Goal: Task Accomplishment & Management: Use online tool/utility

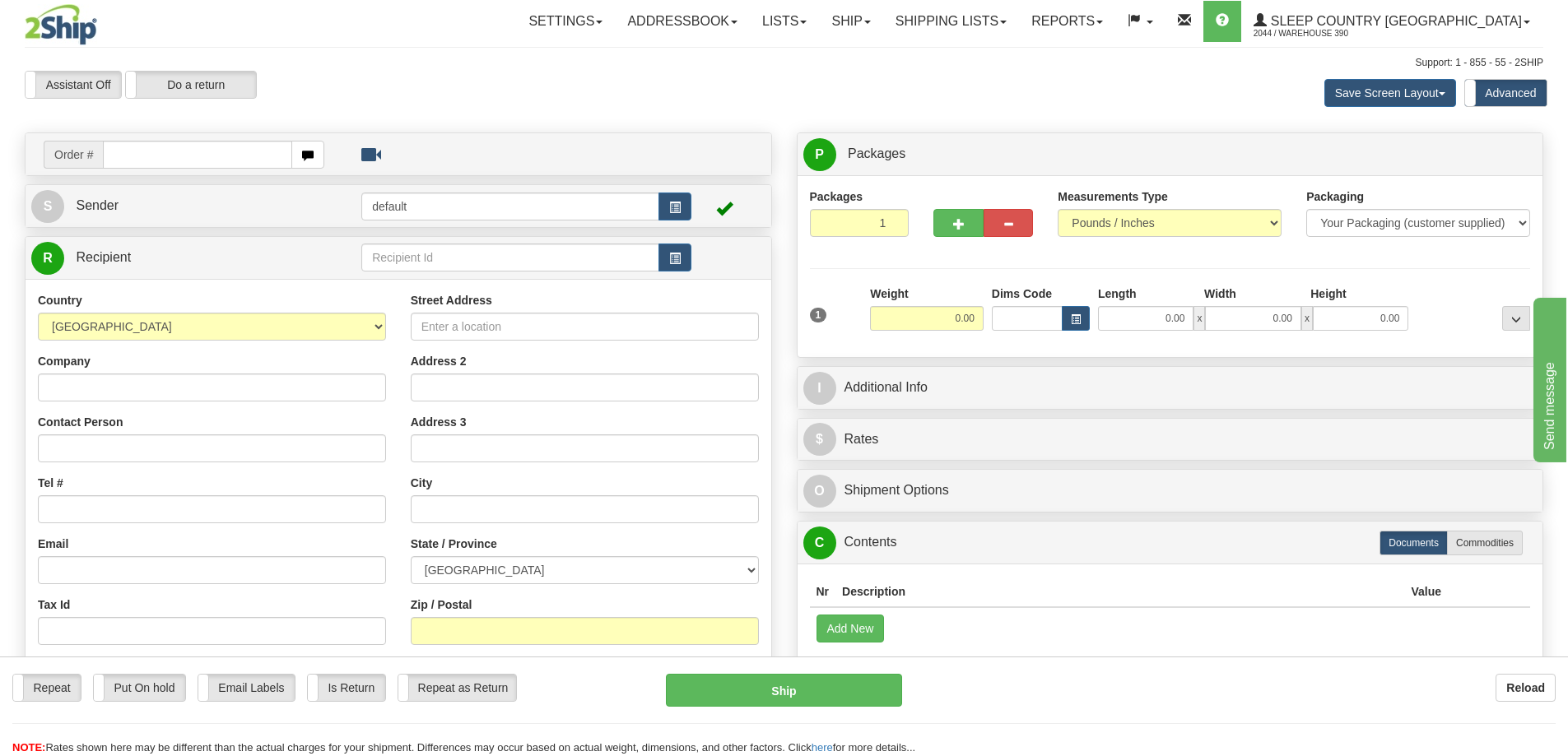
click at [170, 150] on input "text" at bounding box center [197, 154] width 189 height 28
click at [193, 153] on input "text" at bounding box center [197, 154] width 189 height 28
click at [115, 151] on input "text" at bounding box center [197, 154] width 189 height 28
click at [135, 155] on input "text" at bounding box center [197, 154] width 189 height 28
drag, startPoint x: 137, startPoint y: 154, endPoint x: 0, endPoint y: 154, distance: 137.0
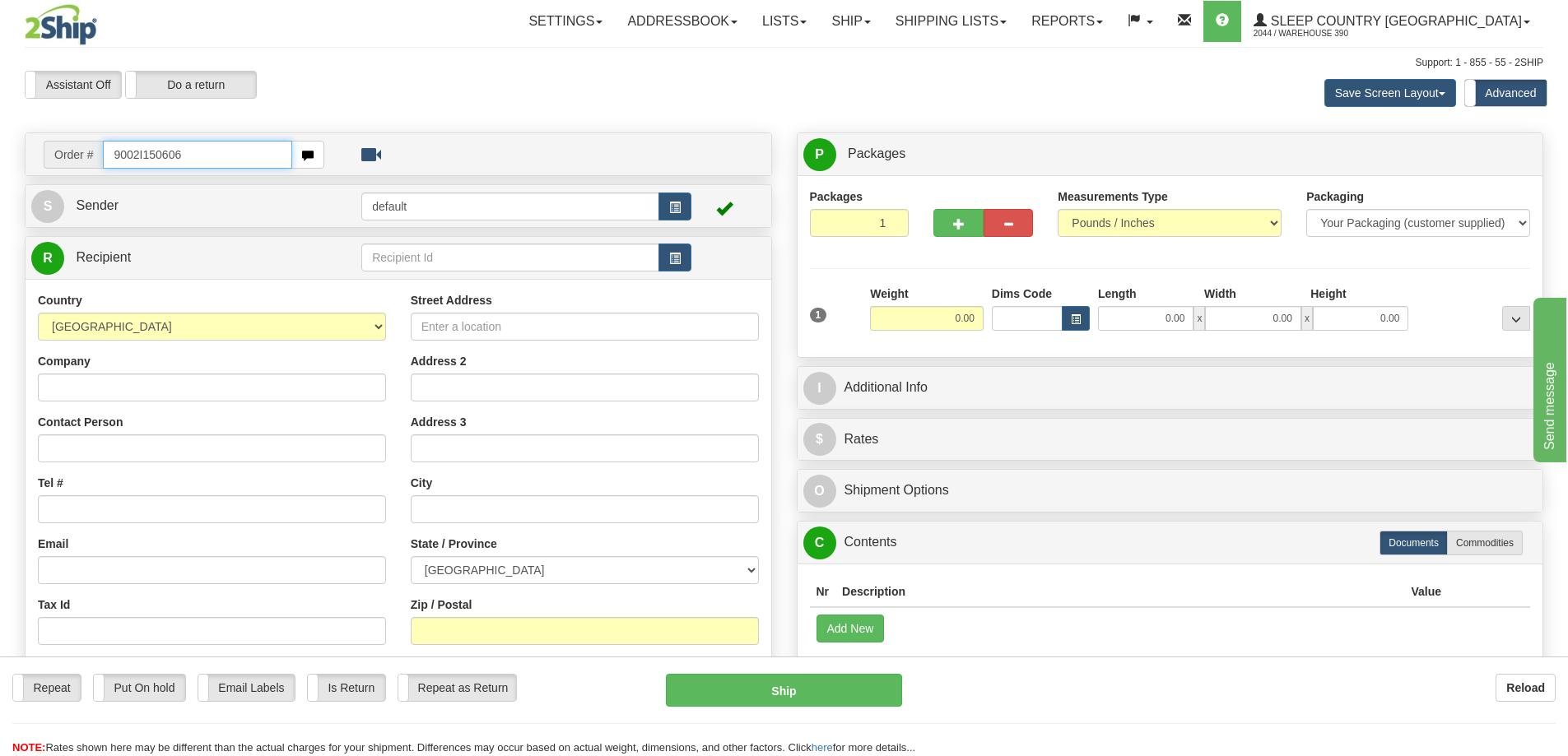
click at [0, 154] on div "Toggle navigation Settings Shipping Preferences Fields Preferences New" at bounding box center [784, 472] width 1568 height 943
type input "9002I150606"
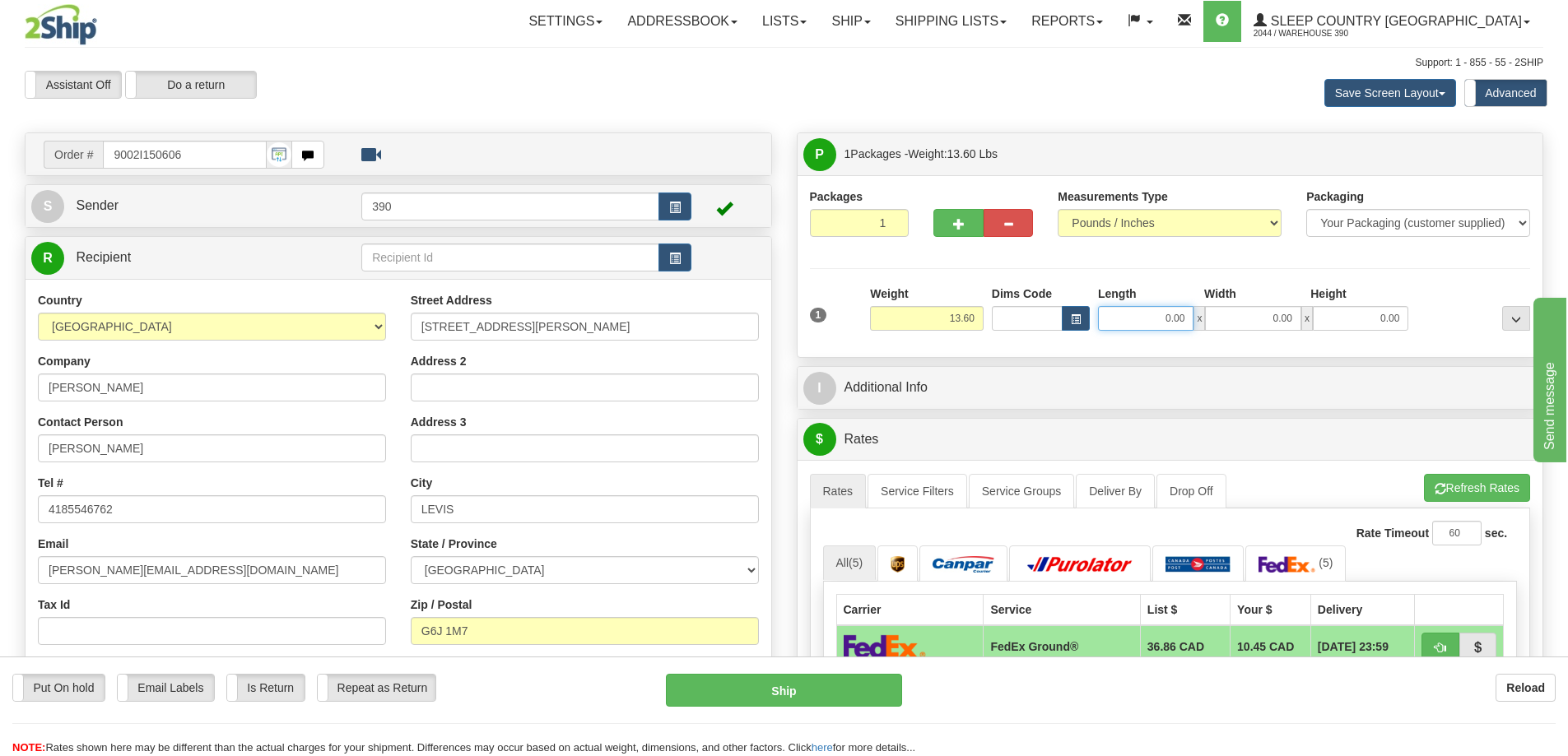
drag, startPoint x: 1151, startPoint y: 321, endPoint x: 1313, endPoint y: 275, distance: 168.4
click at [1337, 294] on div "Length Width Height 0.00 x 0.00 x 0.00" at bounding box center [1253, 308] width 318 height 45
type input "16.00"
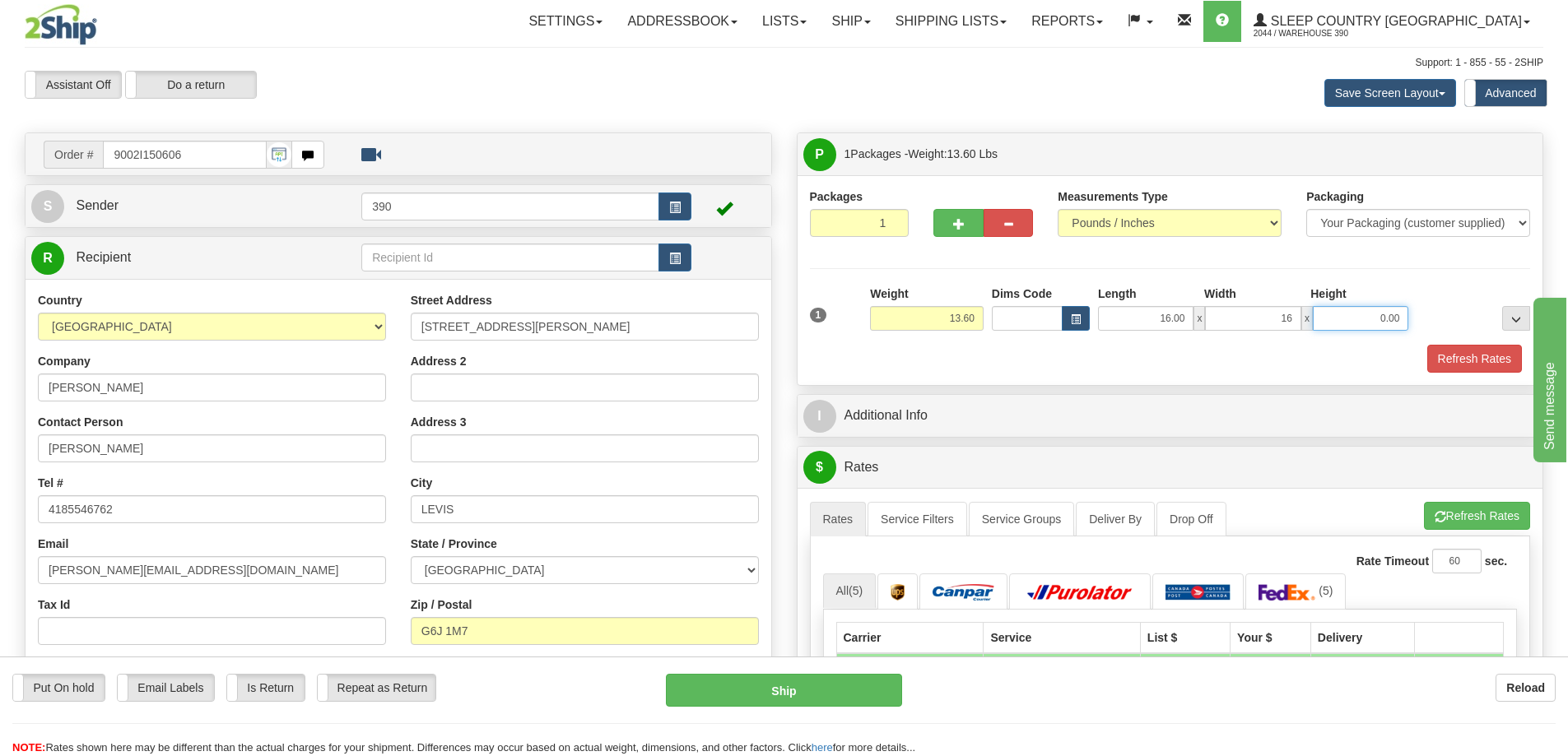
type input "16.00"
type input "4.00"
click at [1460, 352] on button "Refresh Rates" at bounding box center [1474, 358] width 95 height 28
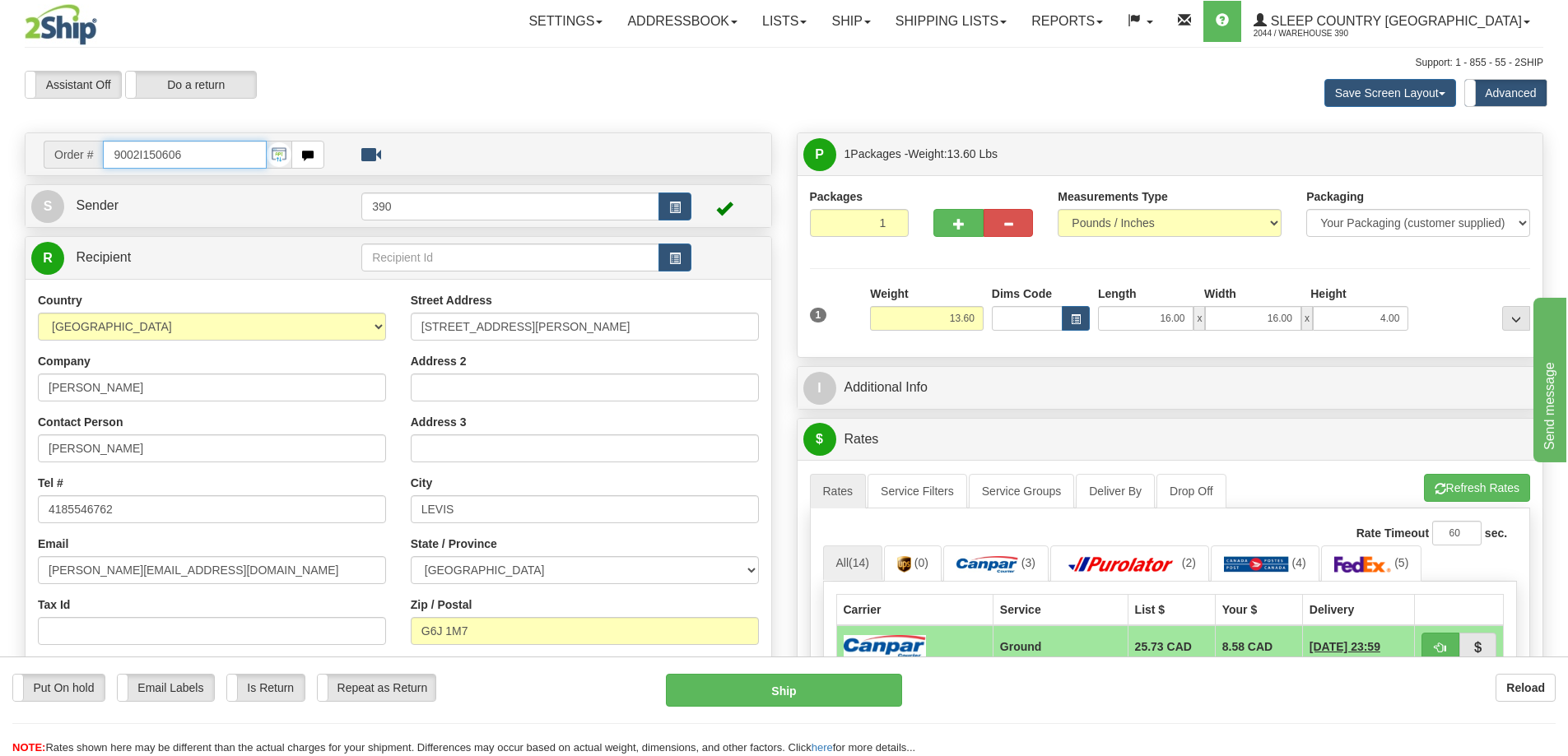
drag, startPoint x: 206, startPoint y: 149, endPoint x: 55, endPoint y: 154, distance: 151.1
click at [55, 154] on div "Order # 9002I150606" at bounding box center [184, 154] width 281 height 28
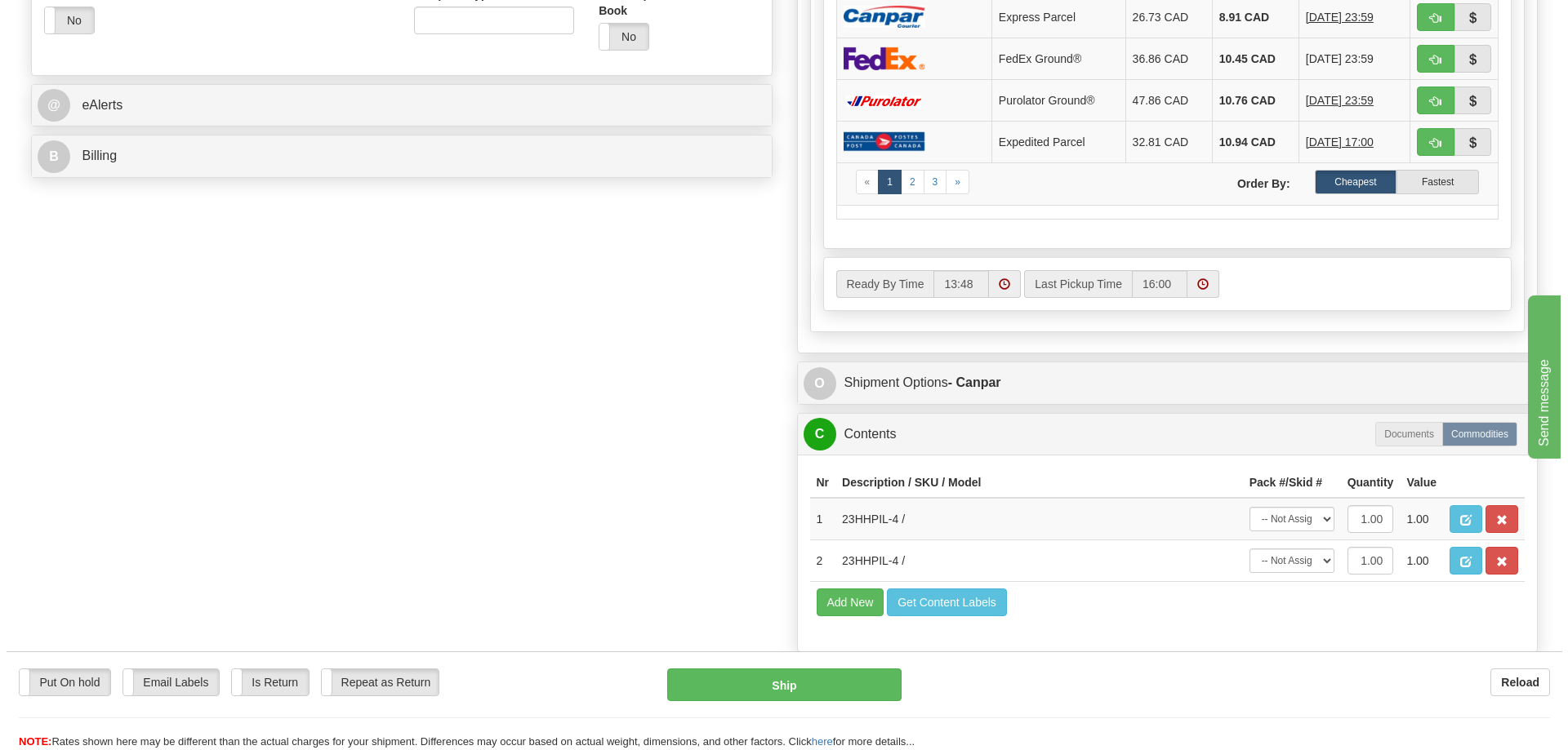
scroll to position [817, 0]
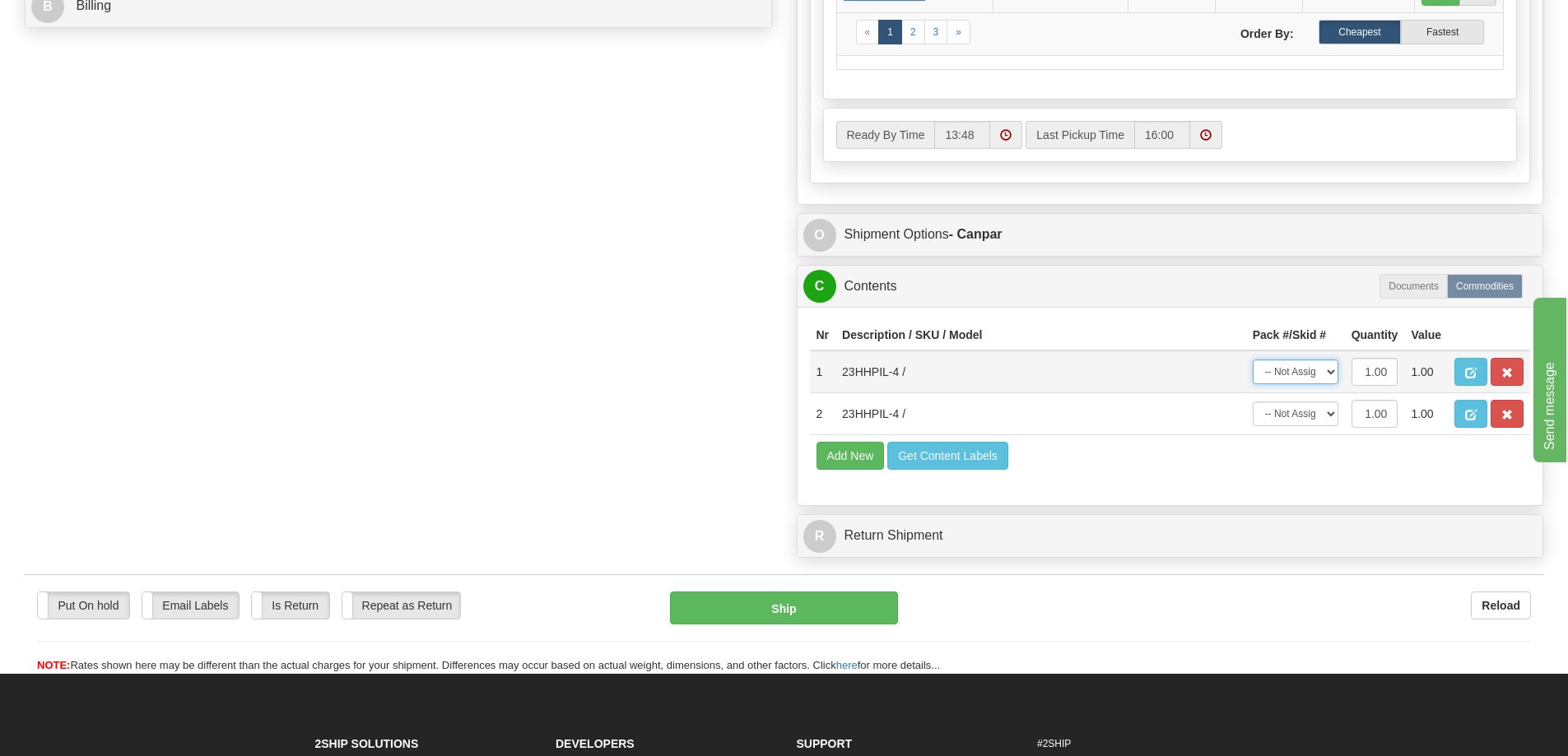
click at [1324, 365] on select "-- Not Assigned -- Package 1" at bounding box center [1295, 372] width 85 height 25
select select "0"
click at [1253, 360] on select "-- Not Assigned -- Package 1" at bounding box center [1295, 372] width 85 height 25
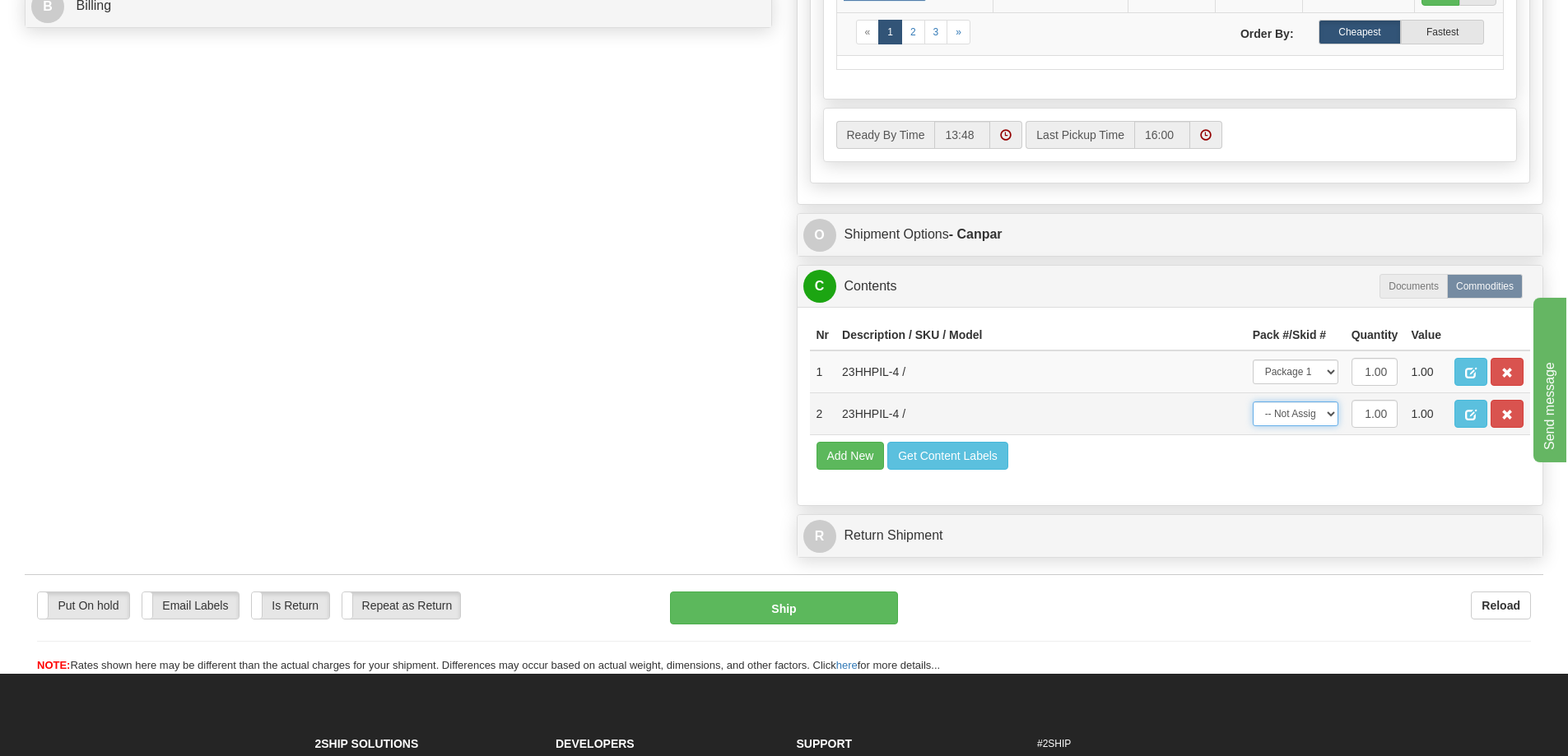
click at [1300, 419] on select "-- Not Assigned -- Package 1" at bounding box center [1295, 413] width 85 height 25
select select "0"
click at [1253, 402] on select "-- Not Assigned -- Package 1" at bounding box center [1295, 413] width 85 height 25
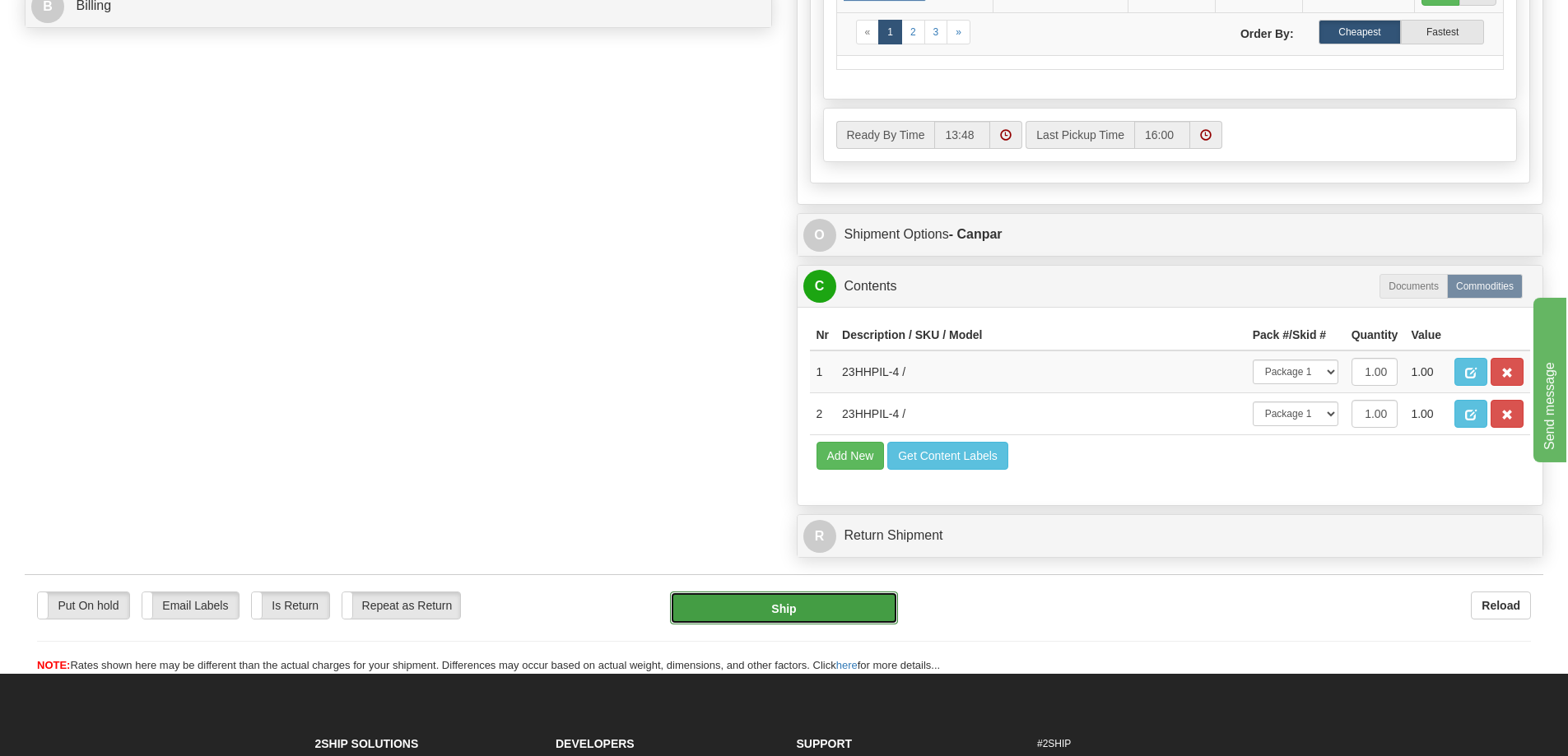
click at [789, 612] on button "Ship" at bounding box center [784, 608] width 228 height 33
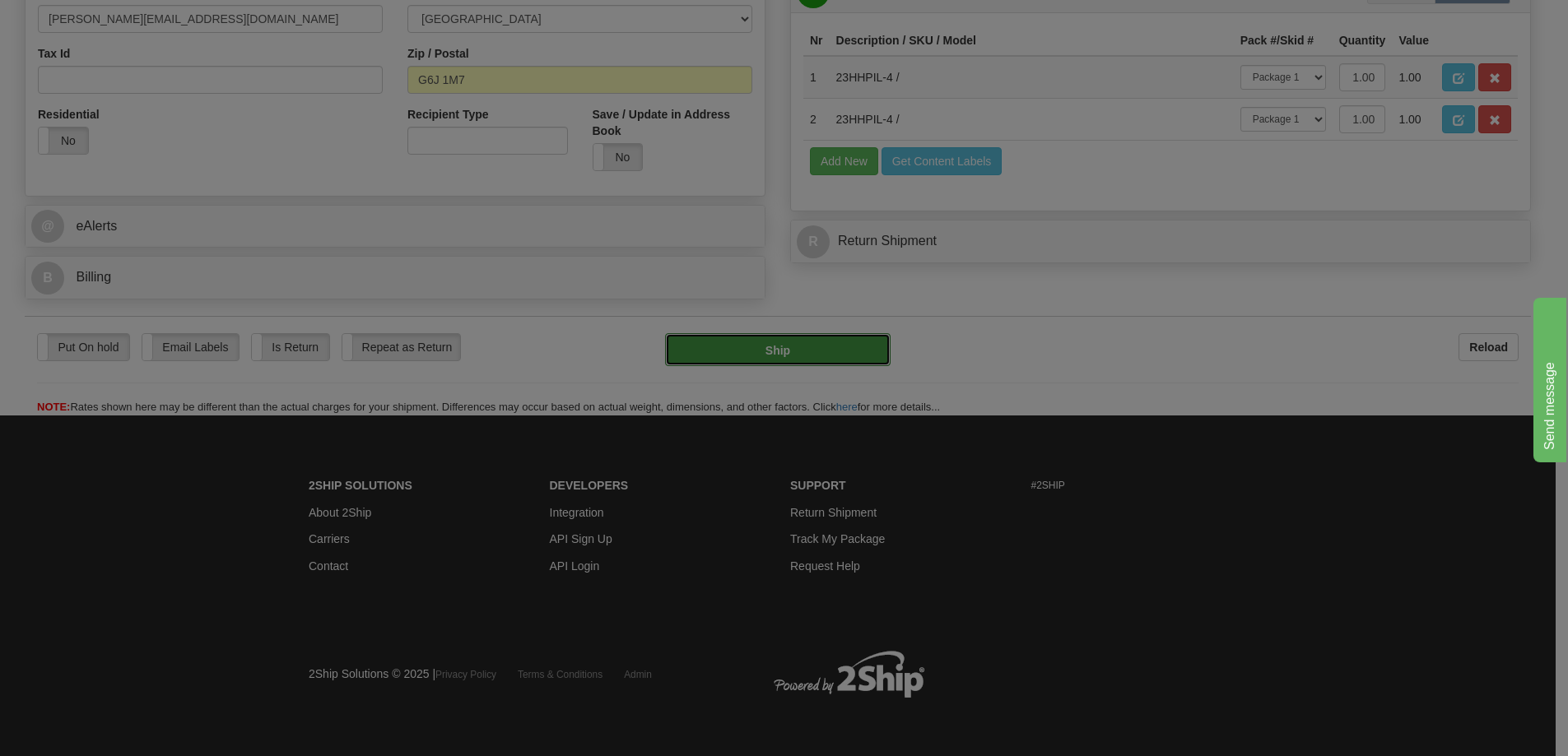
type input "1"
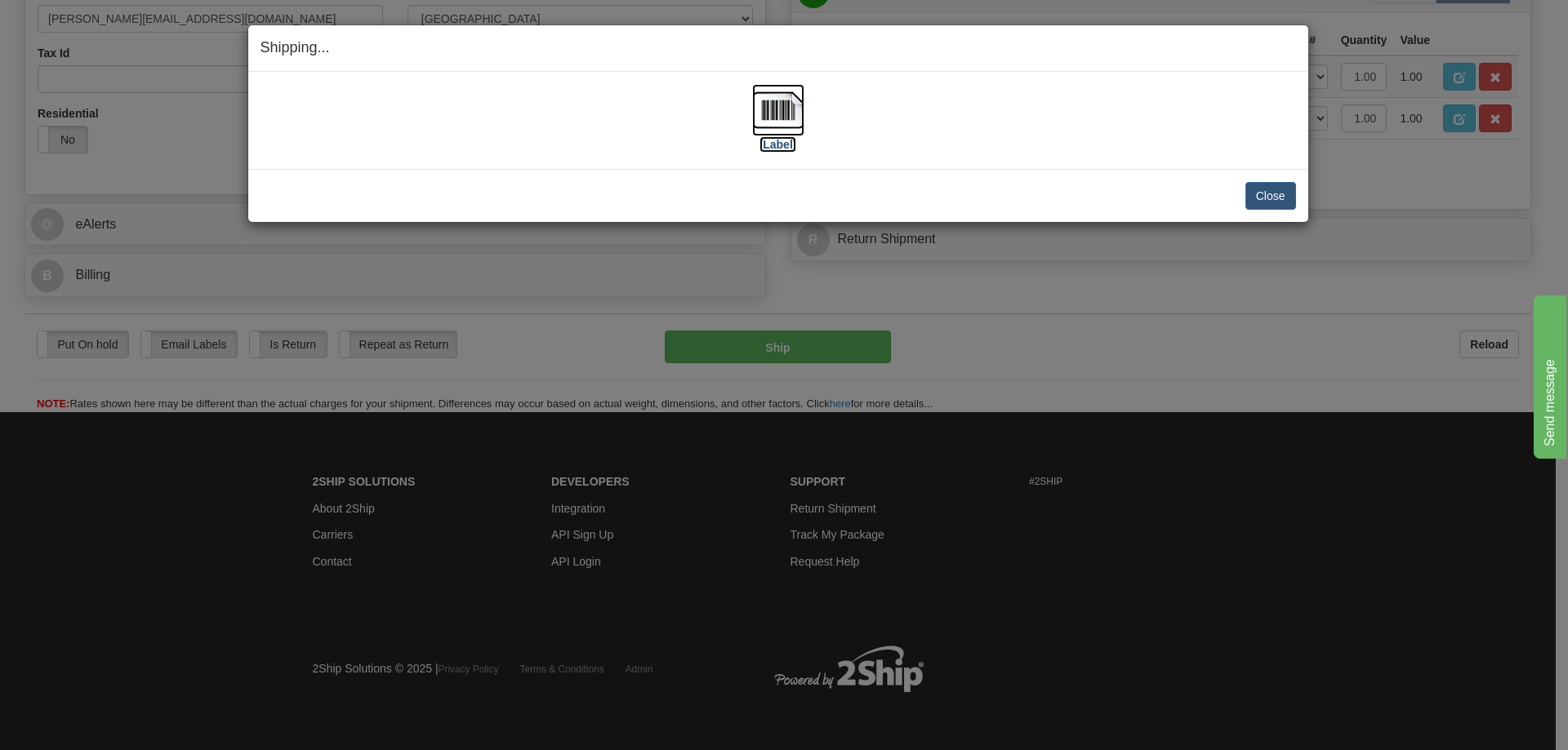
click at [785, 119] on img at bounding box center [778, 110] width 52 height 52
click at [1262, 193] on button "Close" at bounding box center [1270, 196] width 50 height 28
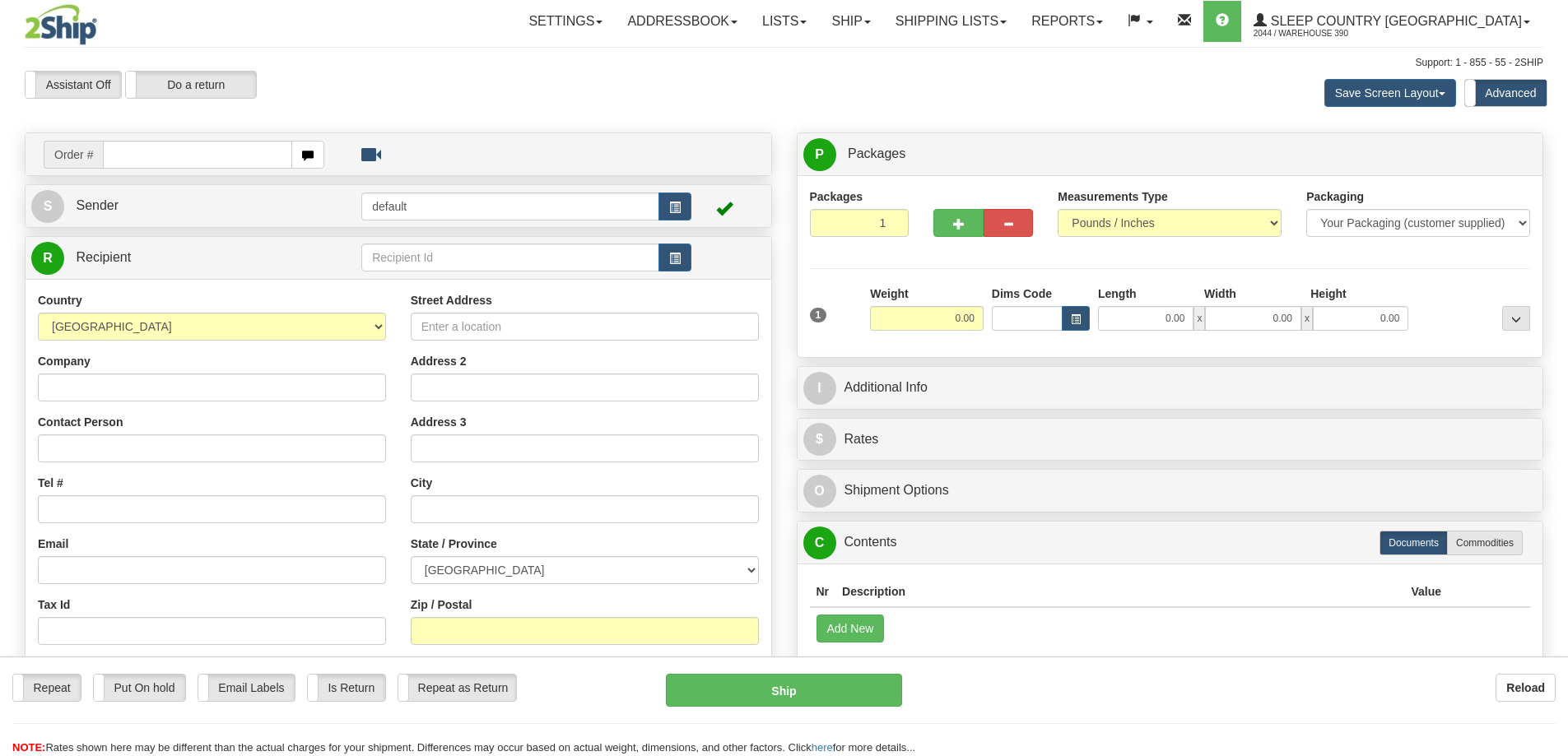
drag, startPoint x: 0, startPoint y: 0, endPoint x: 135, endPoint y: 152, distance: 203.3
click at [135, 152] on input "text" at bounding box center [197, 154] width 189 height 28
type input "9002I150894"
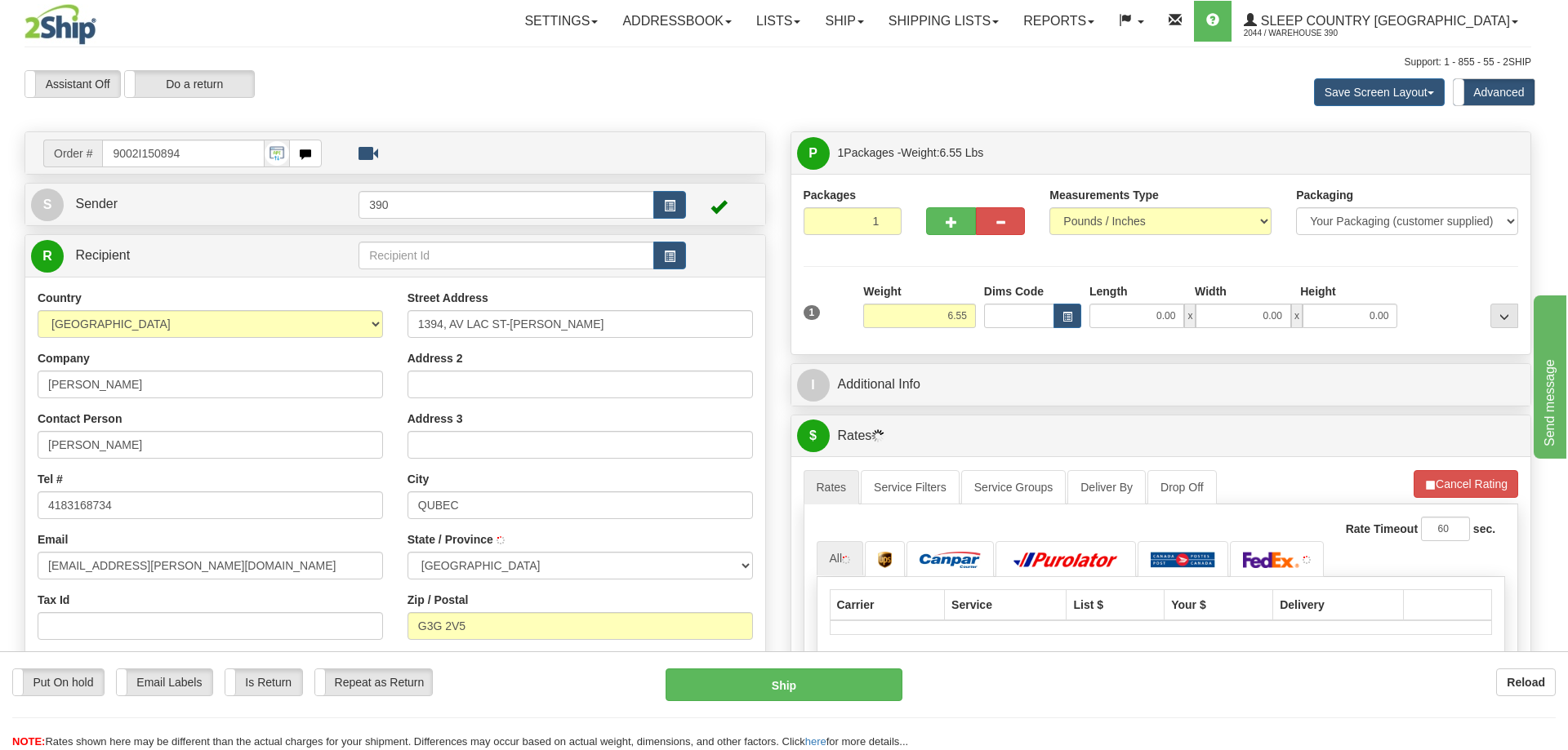
type input "[GEOGRAPHIC_DATA]"
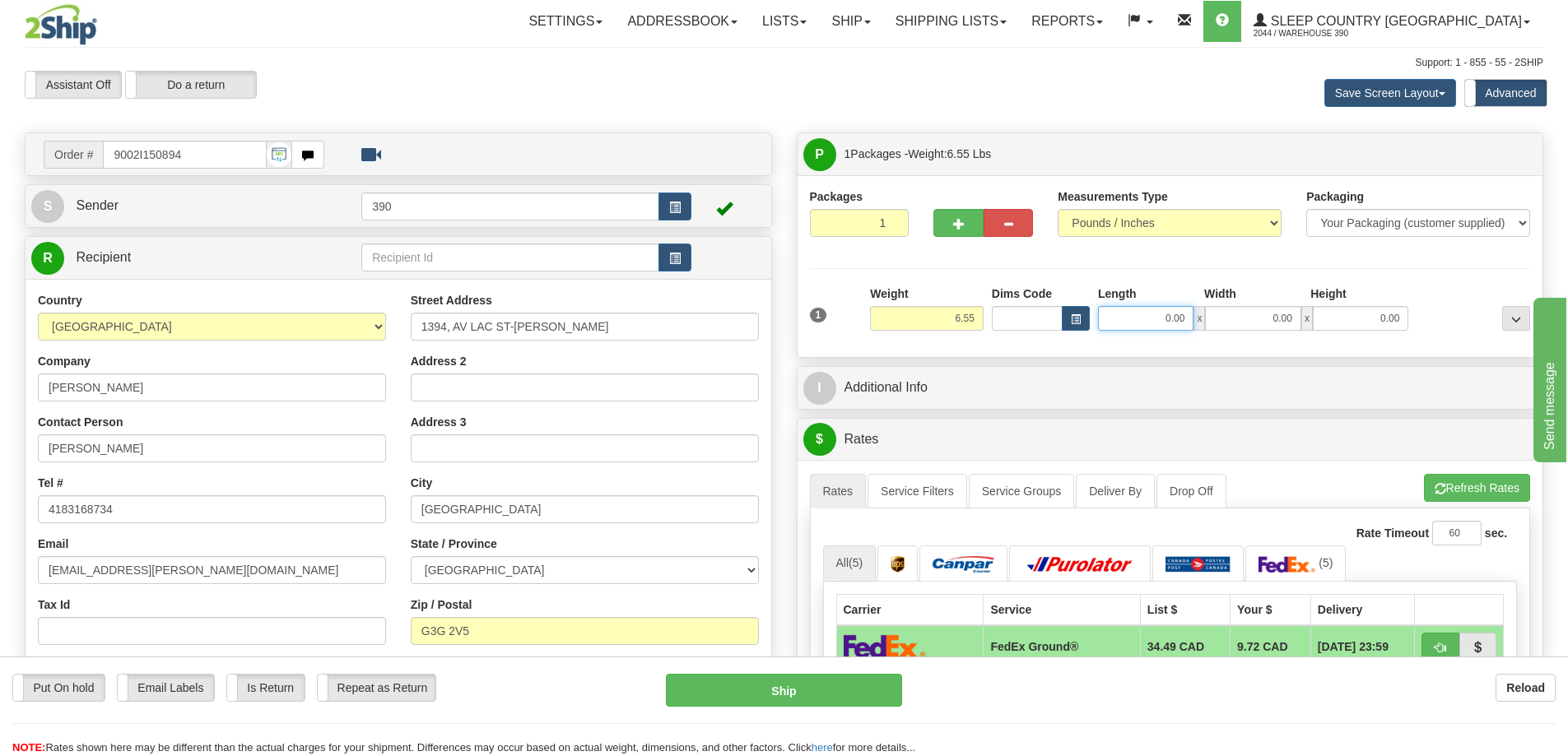
drag, startPoint x: 1160, startPoint y: 315, endPoint x: 1273, endPoint y: 308, distance: 113.2
click at [1273, 308] on div "0.00 x 0.00 x 0.00" at bounding box center [1253, 318] width 310 height 25
type input "8.00"
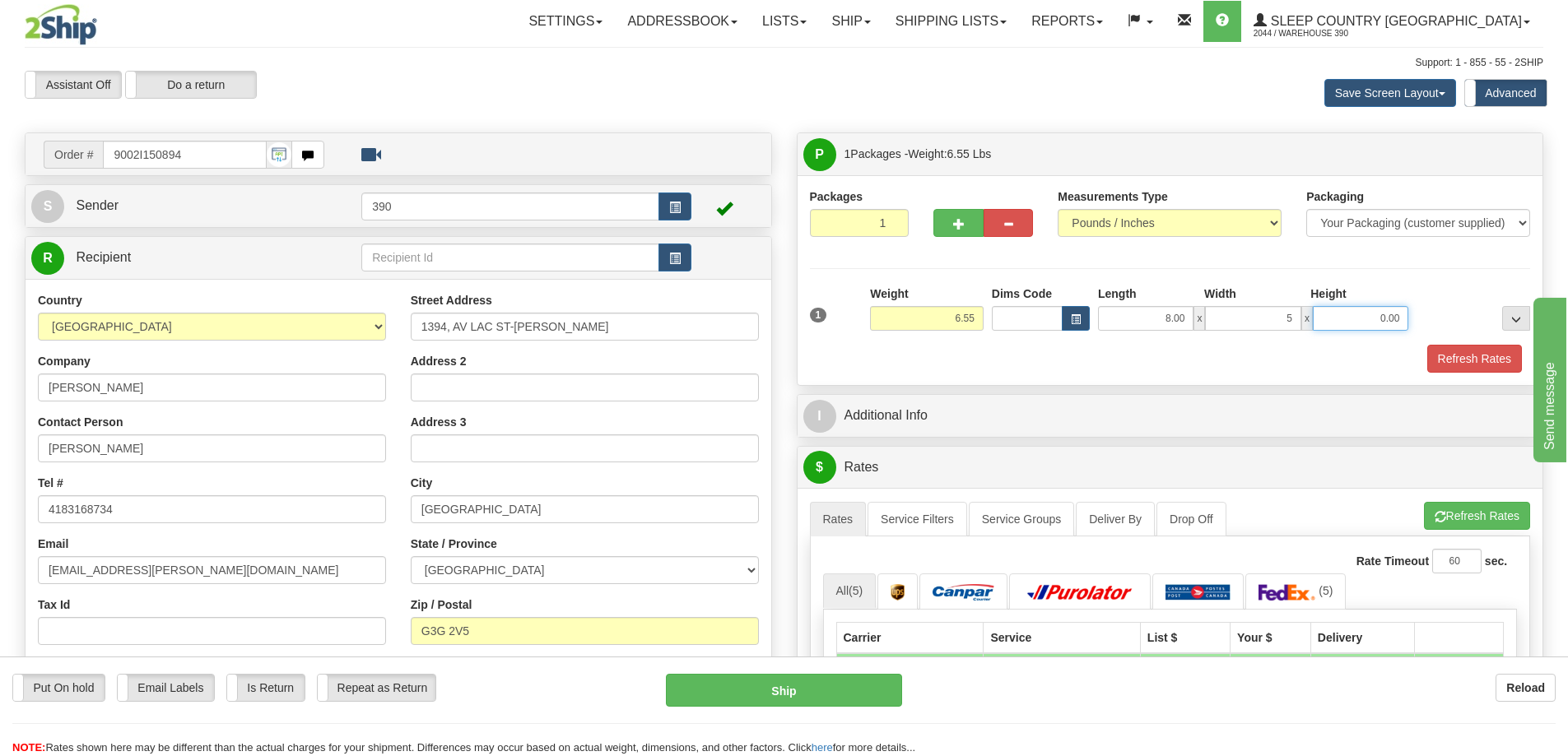
type input "5.00"
type input "2.00"
click at [1479, 356] on button "Refresh Rates" at bounding box center [1474, 358] width 95 height 28
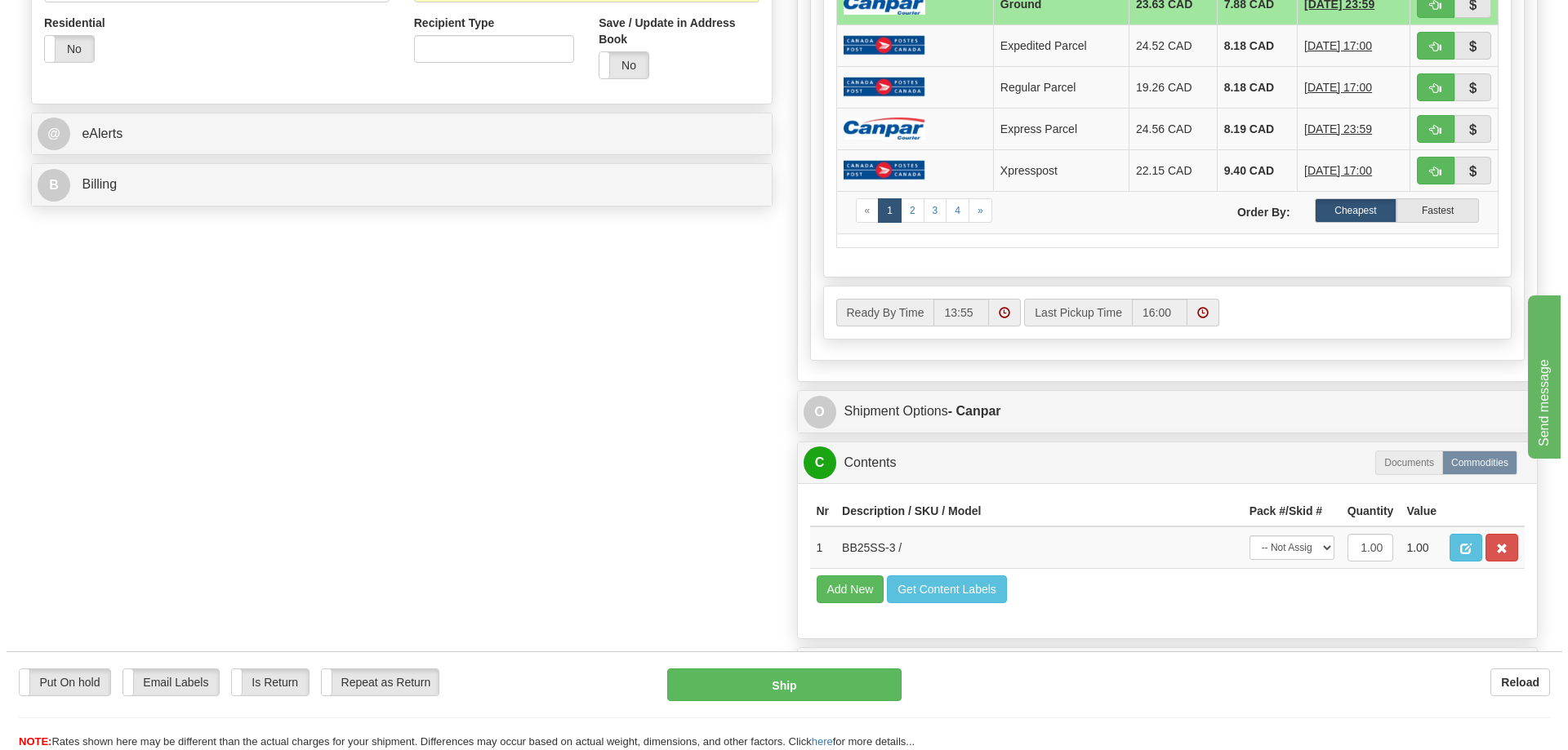
scroll to position [817, 0]
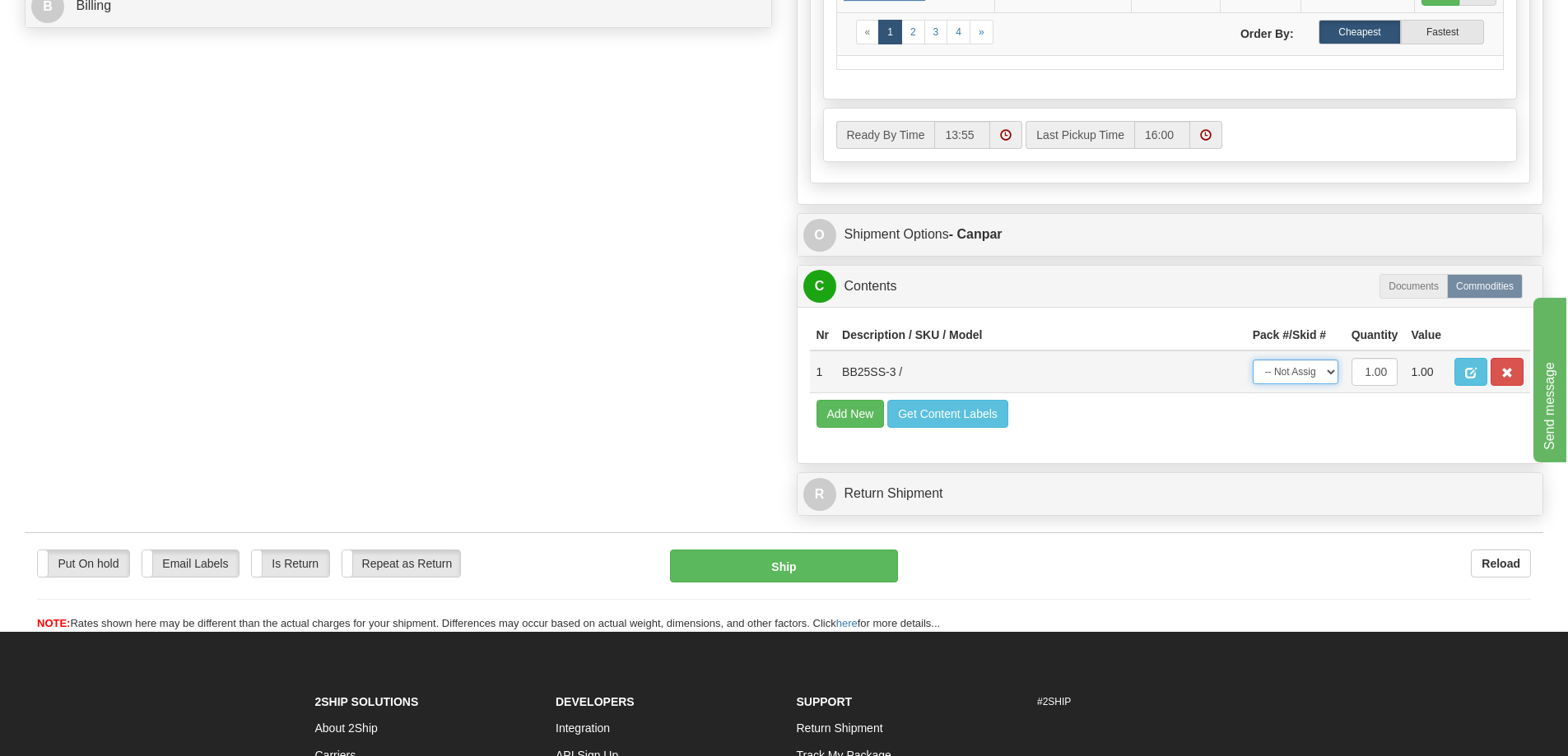
click at [1303, 367] on select "-- Not Assigned -- Package 1" at bounding box center [1295, 372] width 85 height 25
select select "0"
click at [1253, 360] on select "-- Not Assigned -- Package 1" at bounding box center [1295, 372] width 85 height 25
click at [802, 557] on button "Ship" at bounding box center [784, 566] width 228 height 33
type input "1"
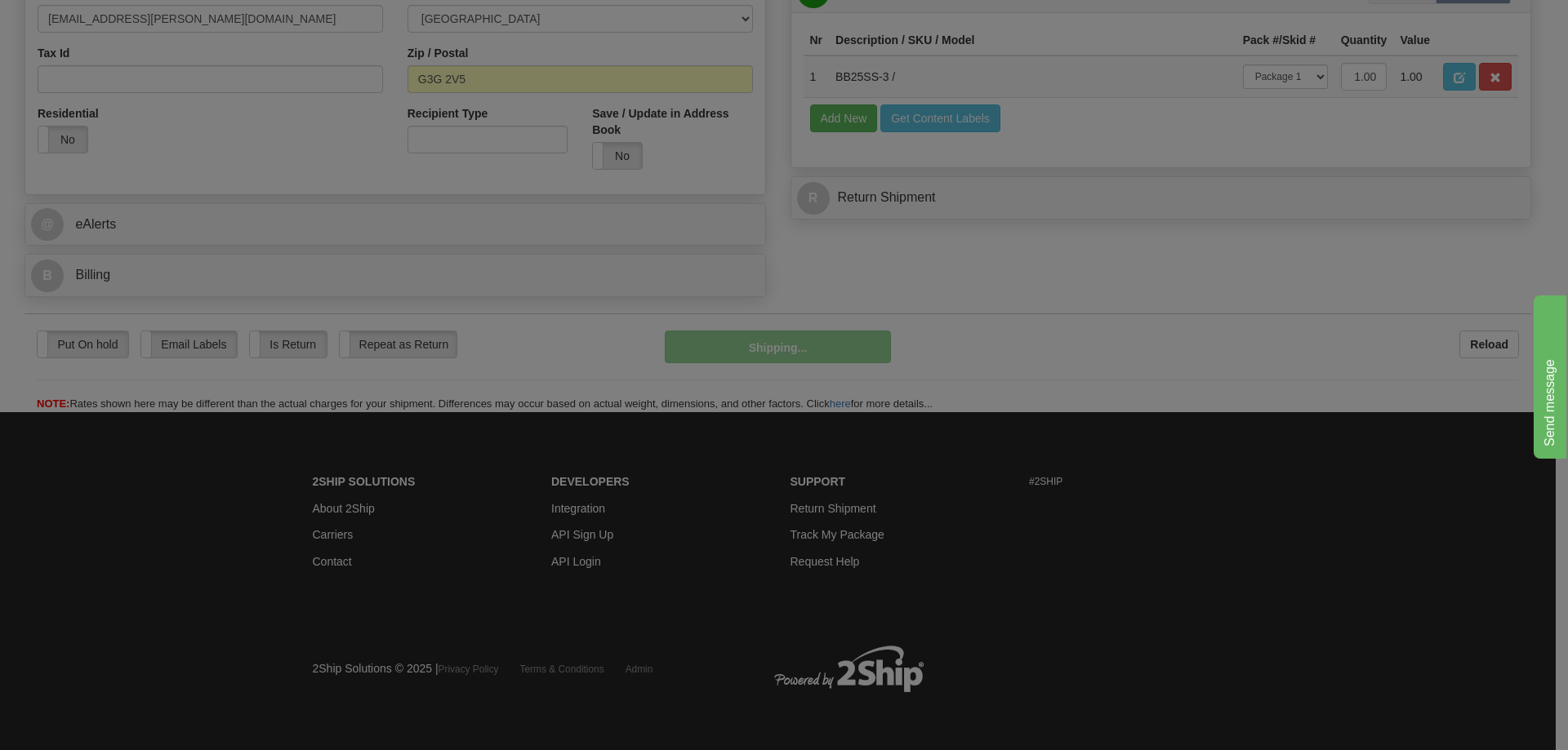
scroll to position [548, 0]
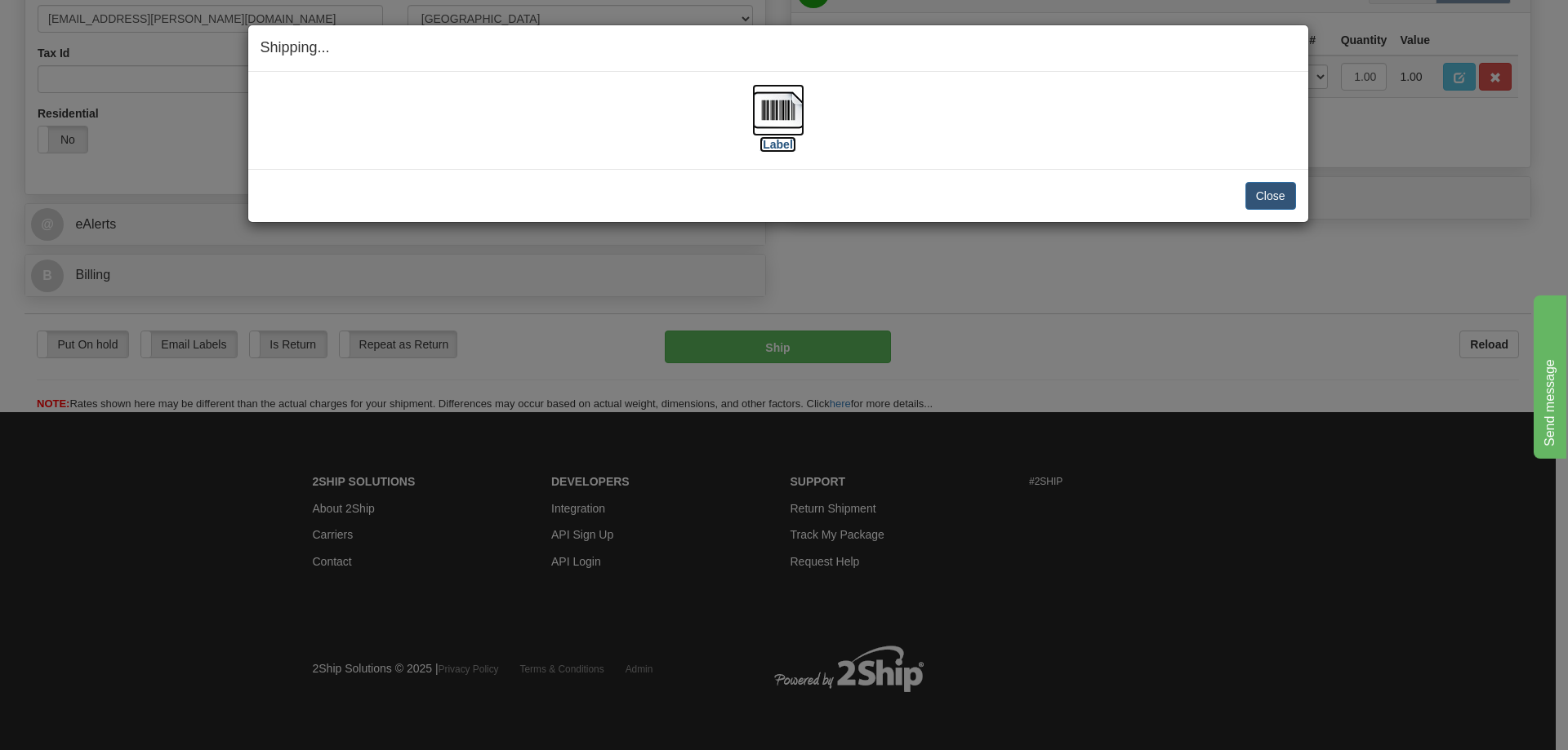
click at [788, 108] on img at bounding box center [778, 110] width 52 height 52
click at [1284, 190] on button "Close" at bounding box center [1270, 196] width 50 height 28
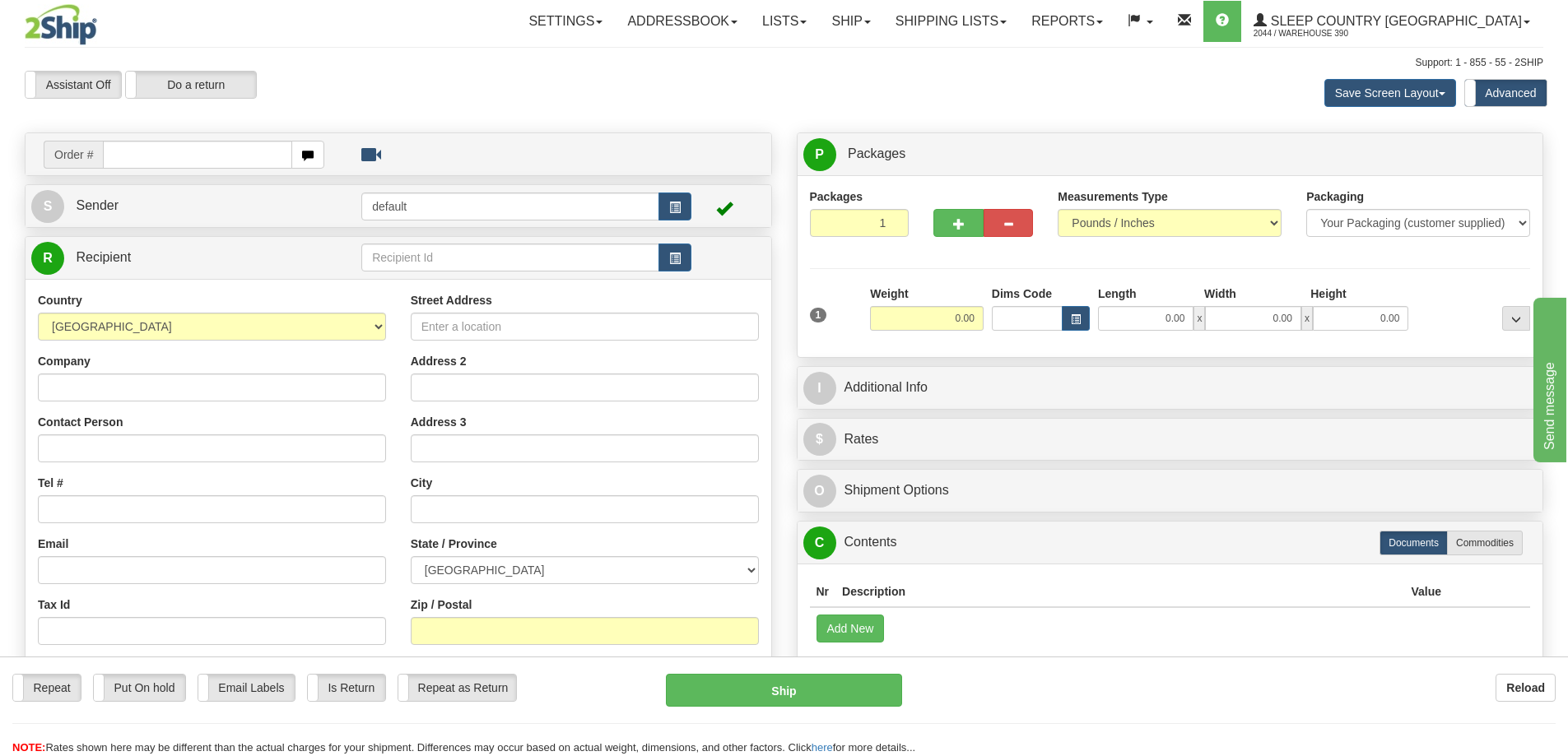
click at [170, 145] on input "text" at bounding box center [197, 154] width 189 height 28
type input "9002I147174"
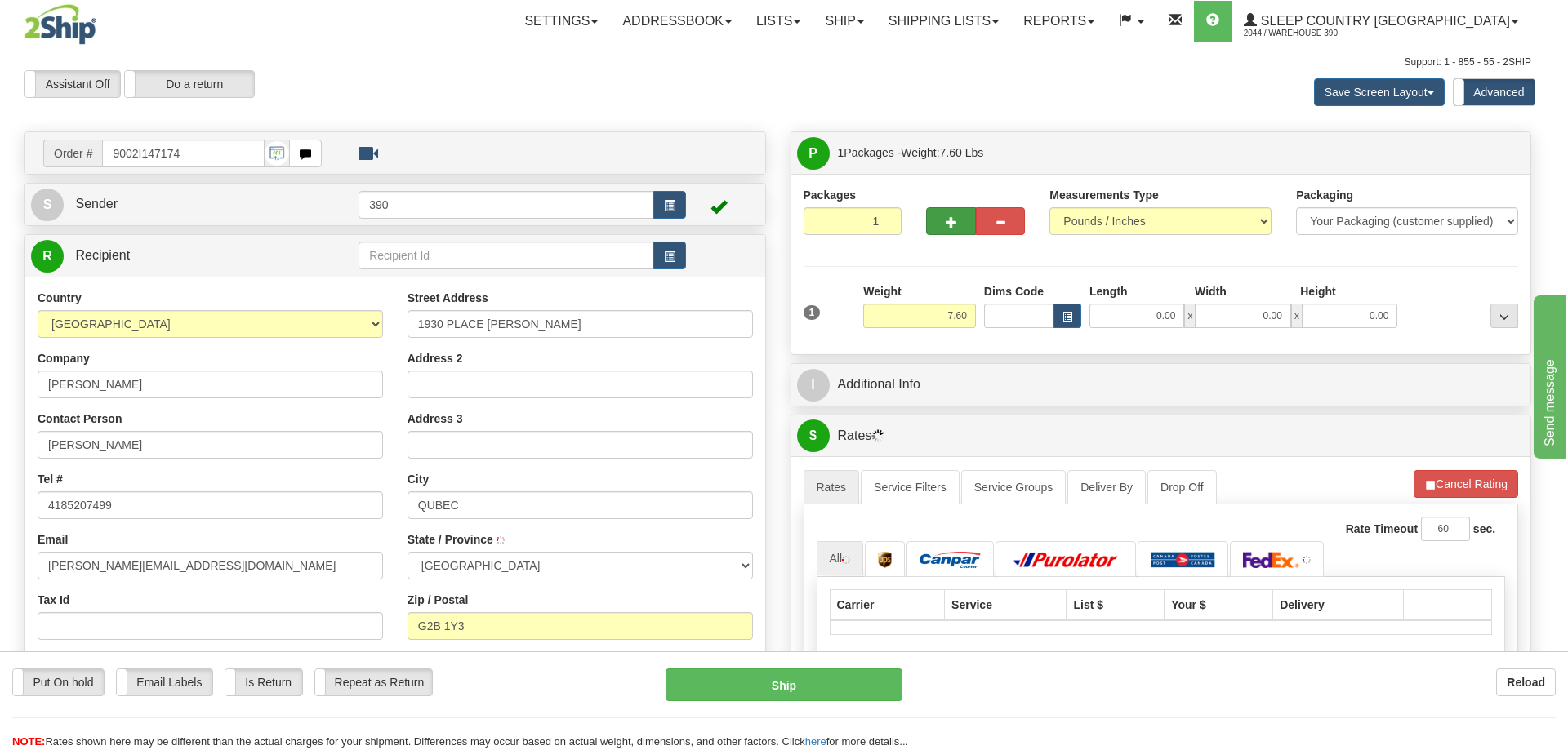
type input "[GEOGRAPHIC_DATA]"
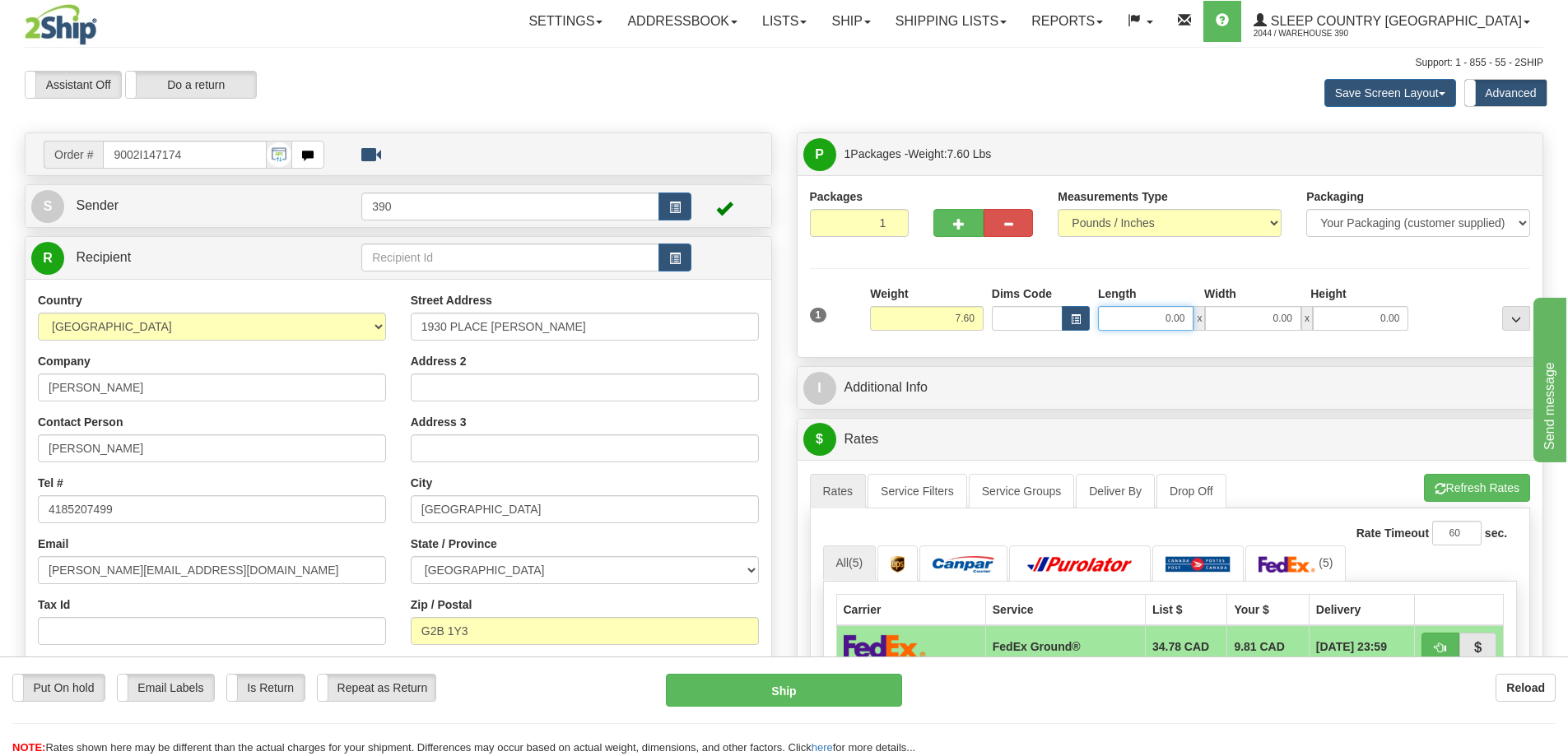
drag, startPoint x: 1159, startPoint y: 318, endPoint x: 1253, endPoint y: 318, distance: 94.0
click at [1253, 318] on div "0.00 x 0.00 x 0.00" at bounding box center [1253, 318] width 310 height 25
type input "24.00"
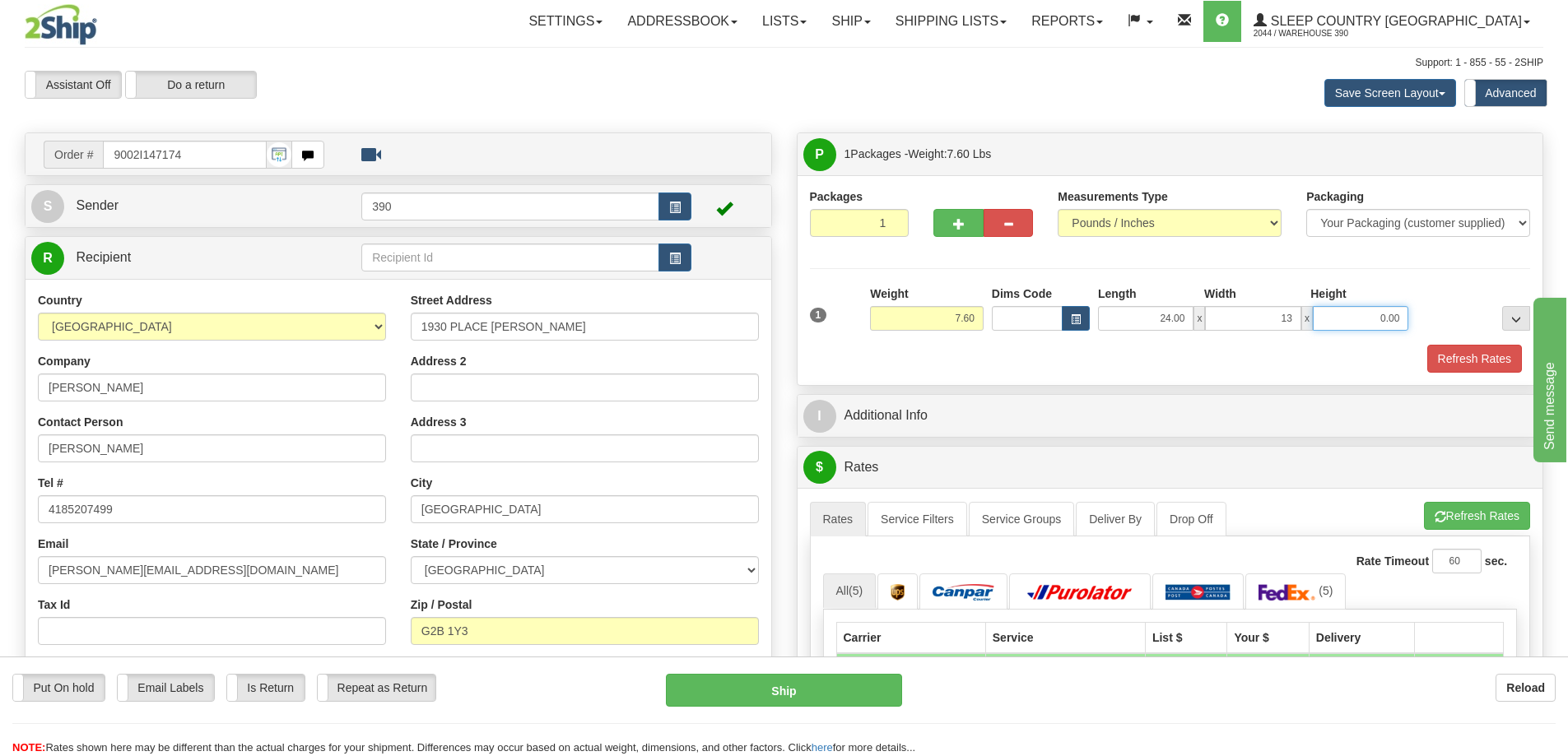
type input "13.00"
type input "8.00"
click at [1463, 355] on button "Refresh Rates" at bounding box center [1474, 358] width 95 height 28
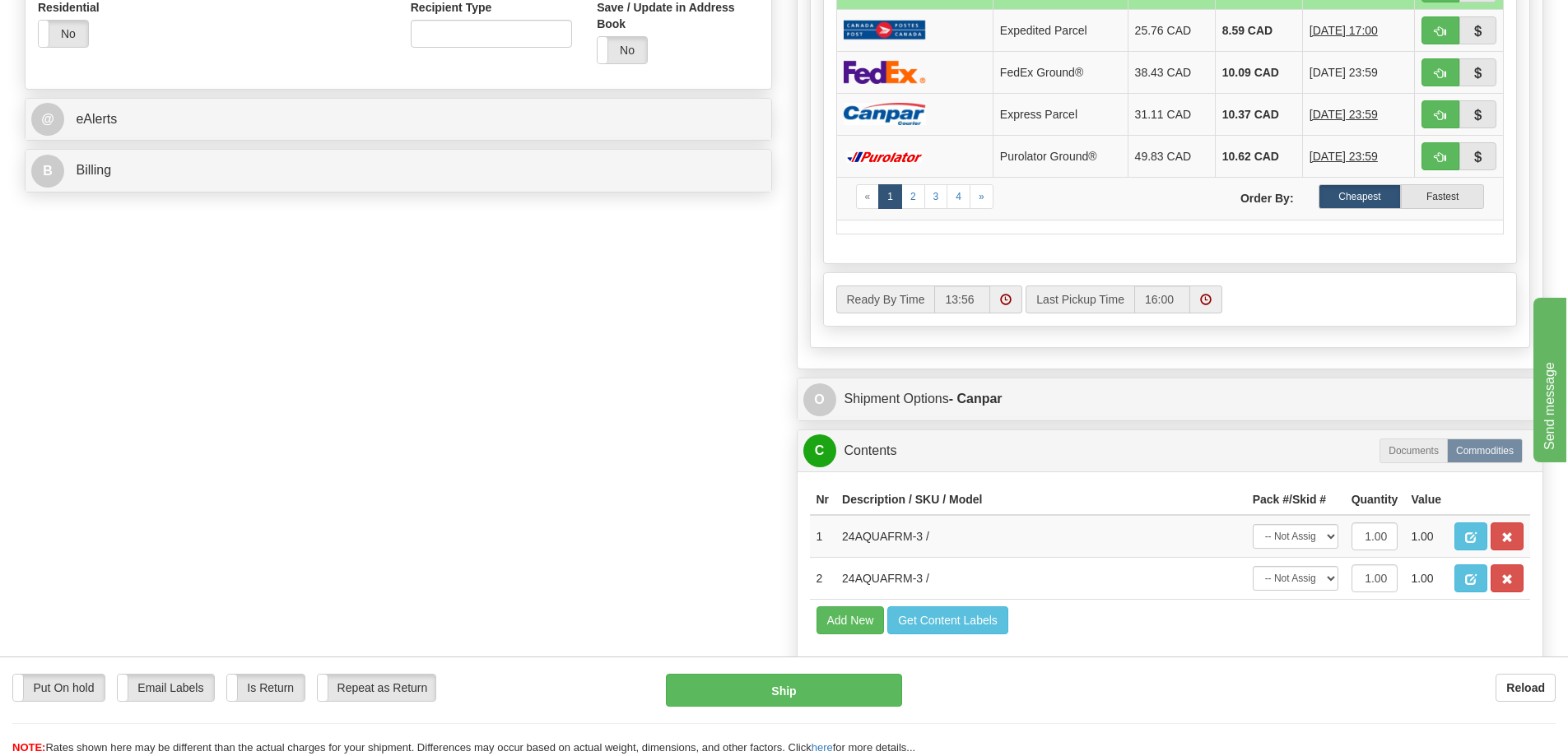
scroll to position [493, 0]
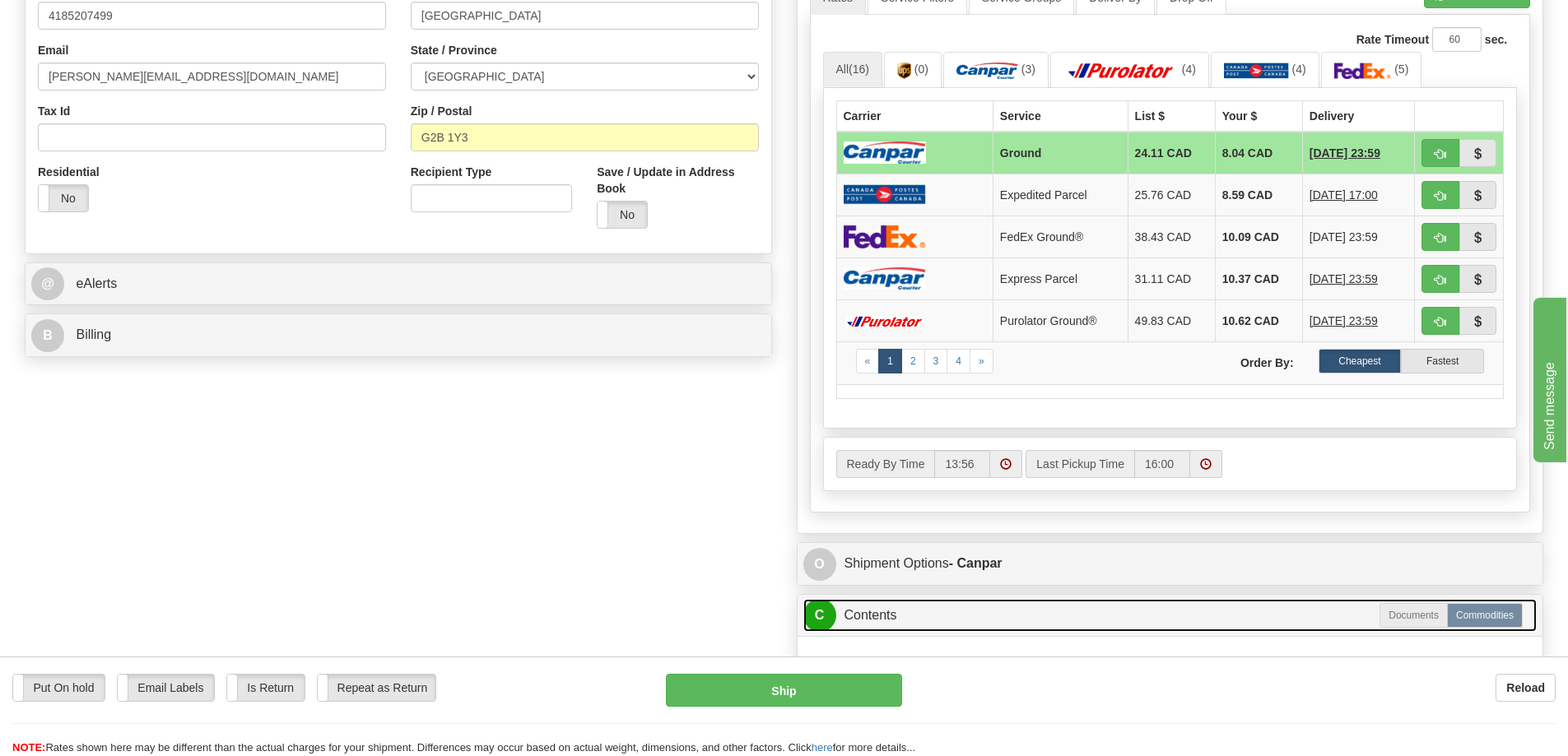
click at [942, 608] on link "C Contents" at bounding box center [1171, 615] width 734 height 34
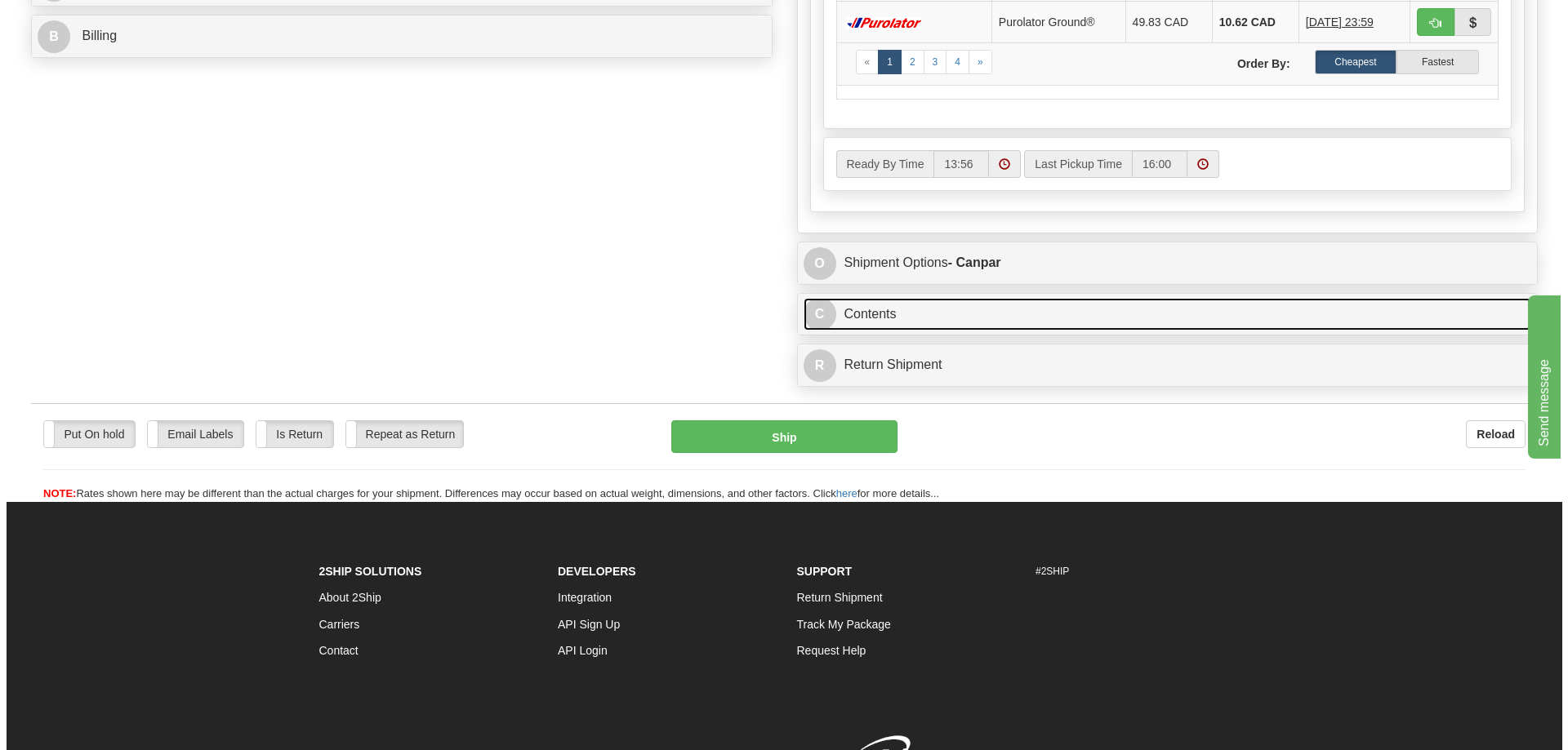
scroll to position [817, 0]
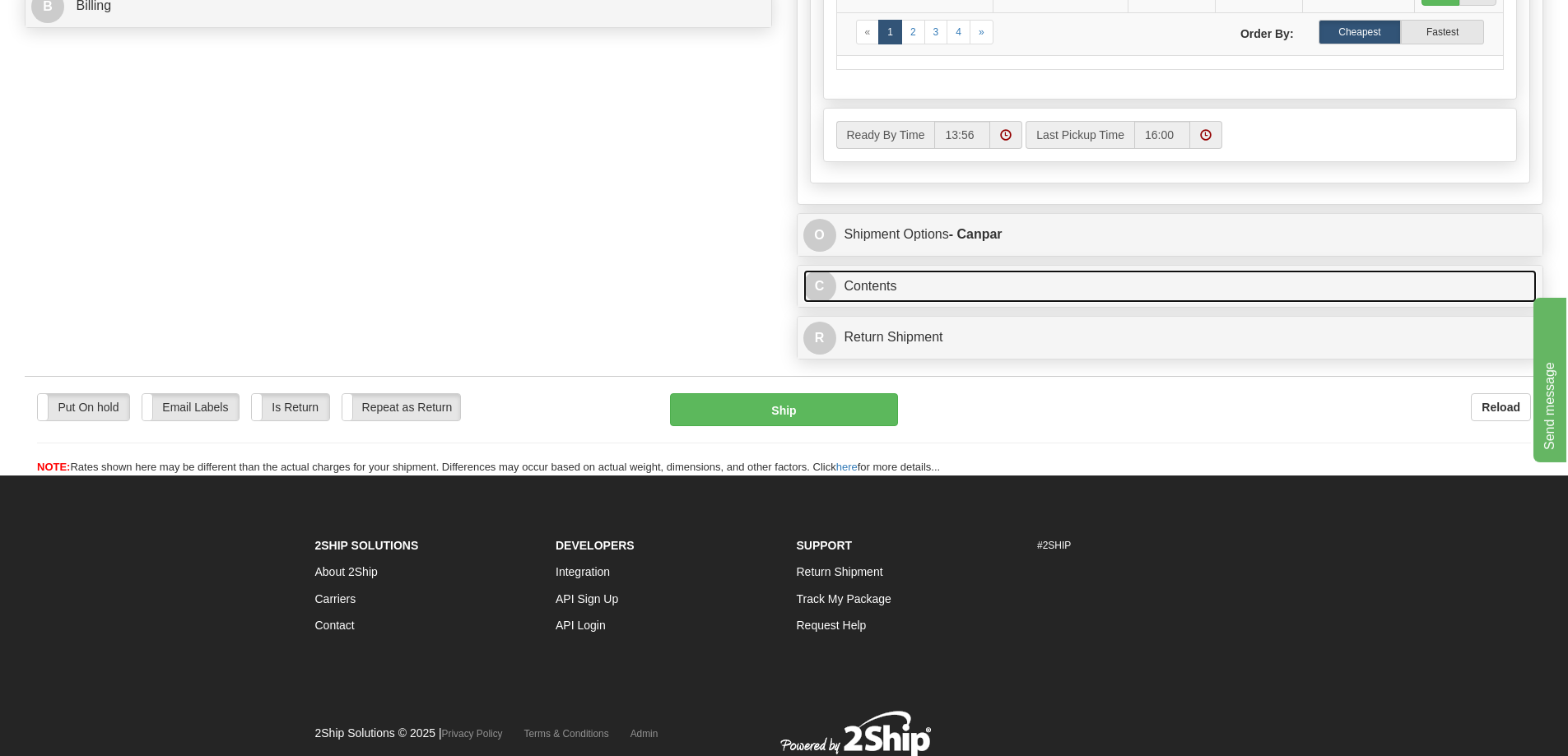
click at [946, 284] on link "C Contents" at bounding box center [1171, 286] width 734 height 34
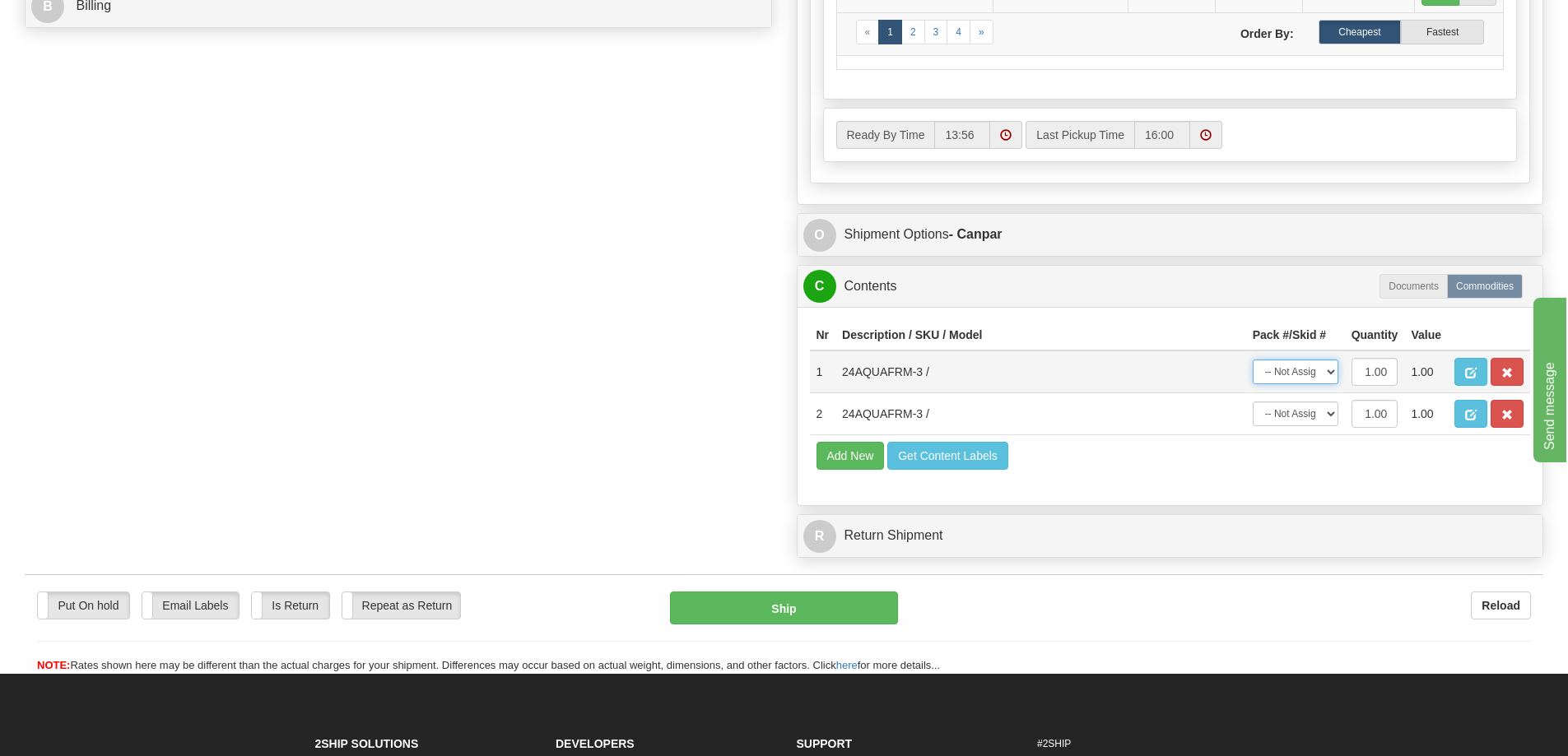
click at [1331, 362] on select "-- Not Assigned -- Package 1" at bounding box center [1295, 372] width 85 height 25
click at [1253, 360] on select "-- Not Assigned -- Package 1" at bounding box center [1295, 372] width 85 height 25
click at [1287, 369] on select "-- Not Assigned -- Package 1" at bounding box center [1295, 372] width 85 height 25
select select "0"
click at [1253, 360] on select "-- Not Assigned -- Package 1" at bounding box center [1295, 372] width 85 height 25
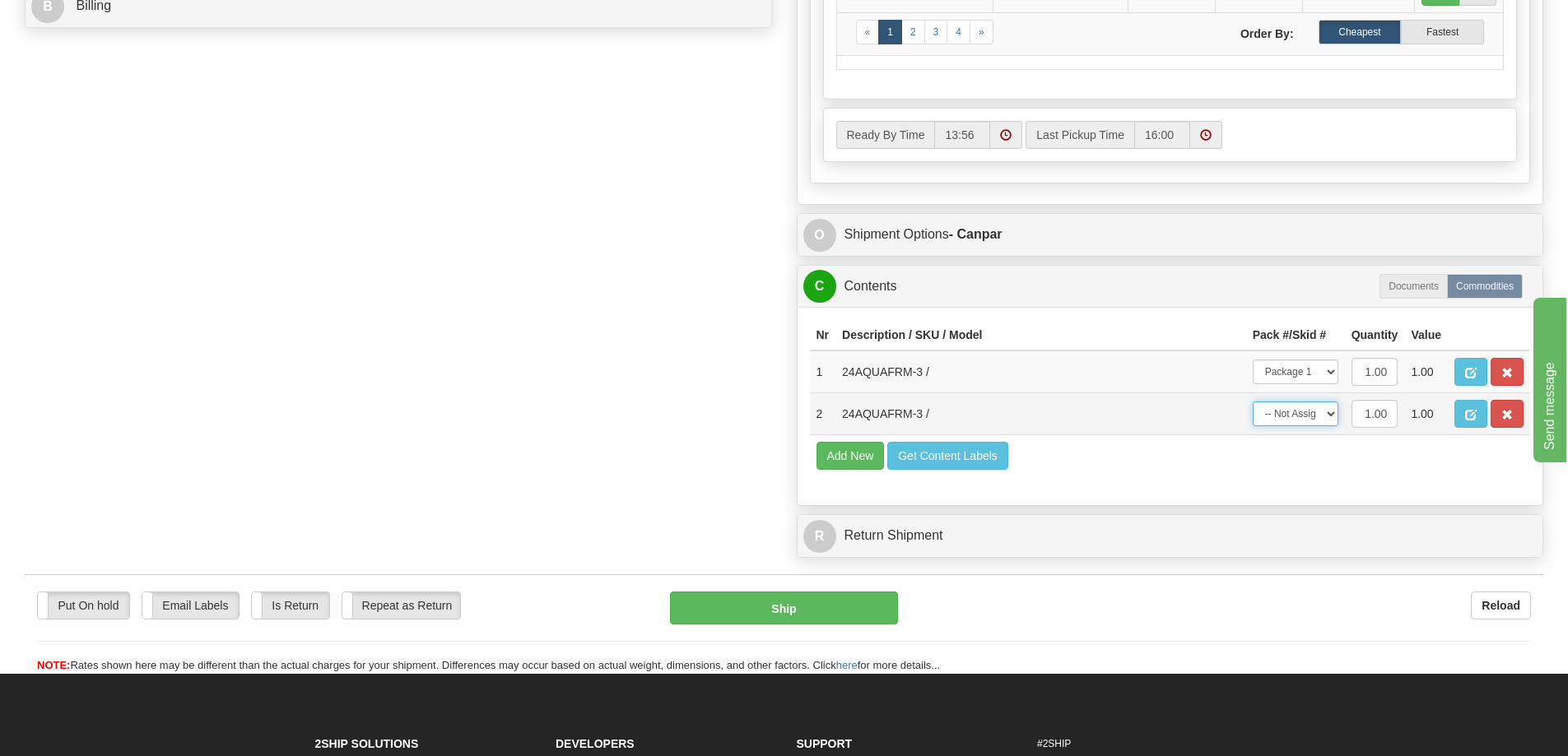
click at [1283, 409] on select "-- Not Assigned -- Package 1" at bounding box center [1295, 413] width 85 height 25
select select "0"
click at [1253, 402] on select "-- Not Assigned -- Package 1" at bounding box center [1295, 413] width 85 height 25
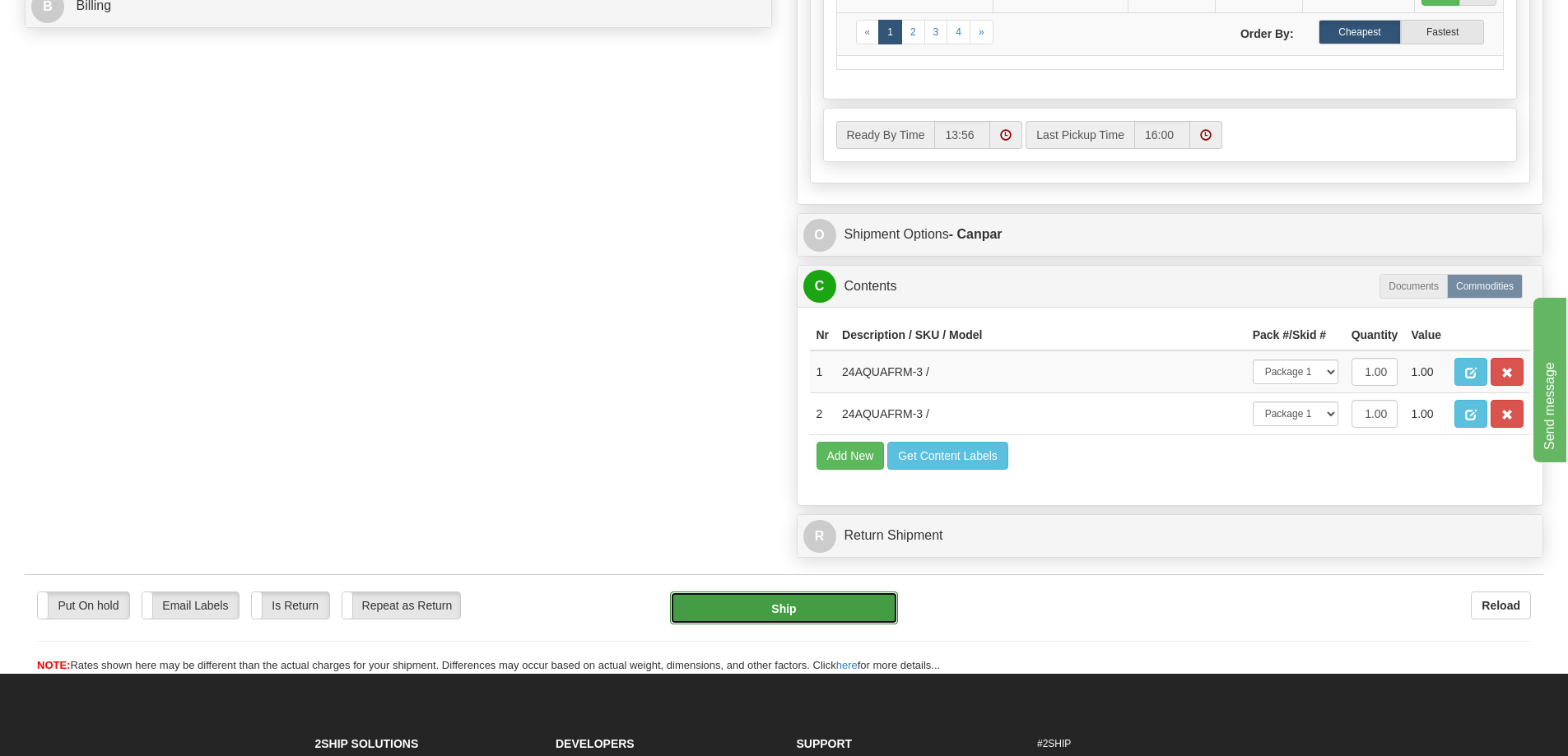
click at [777, 602] on button "Ship" at bounding box center [784, 608] width 228 height 33
type input "1"
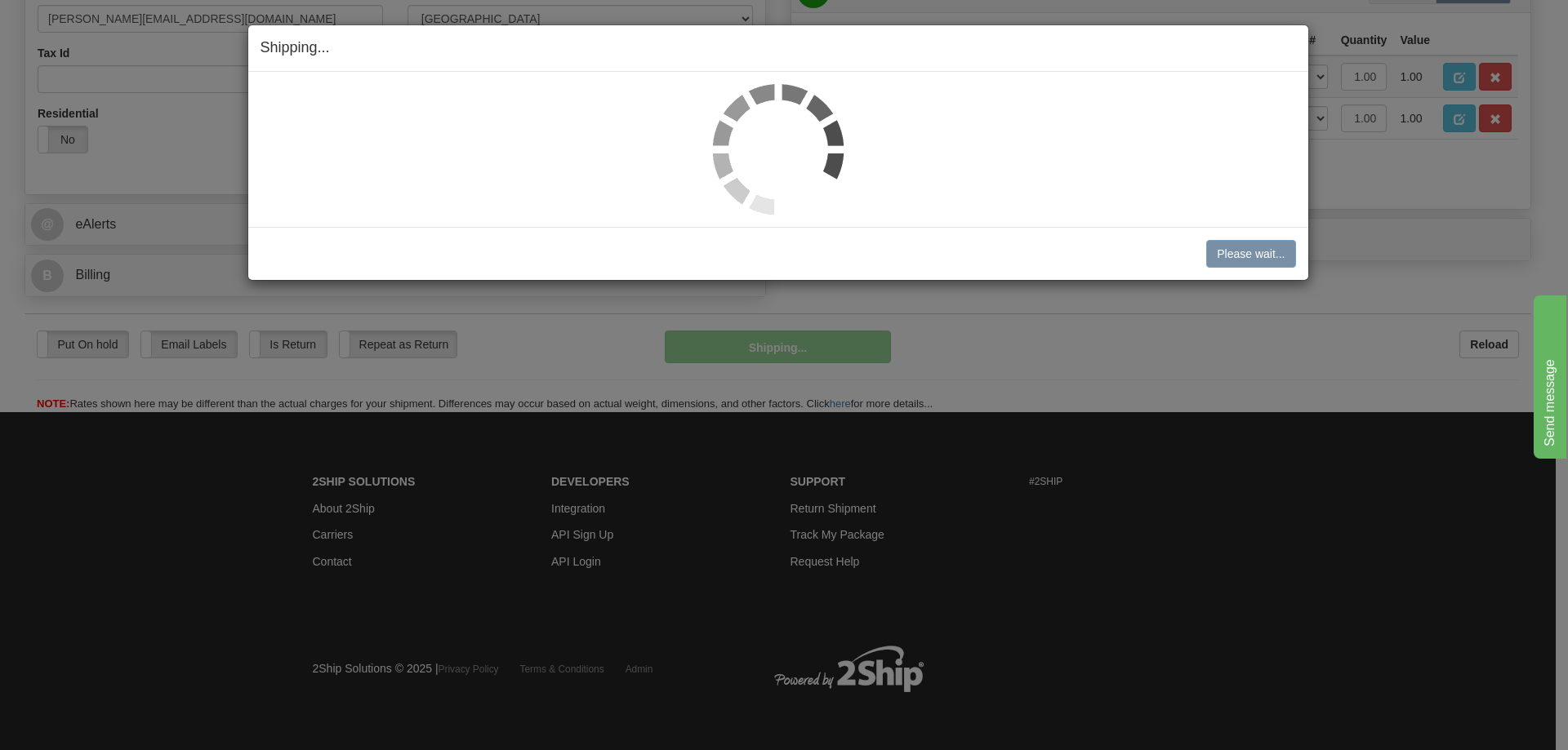
scroll to position [548, 0]
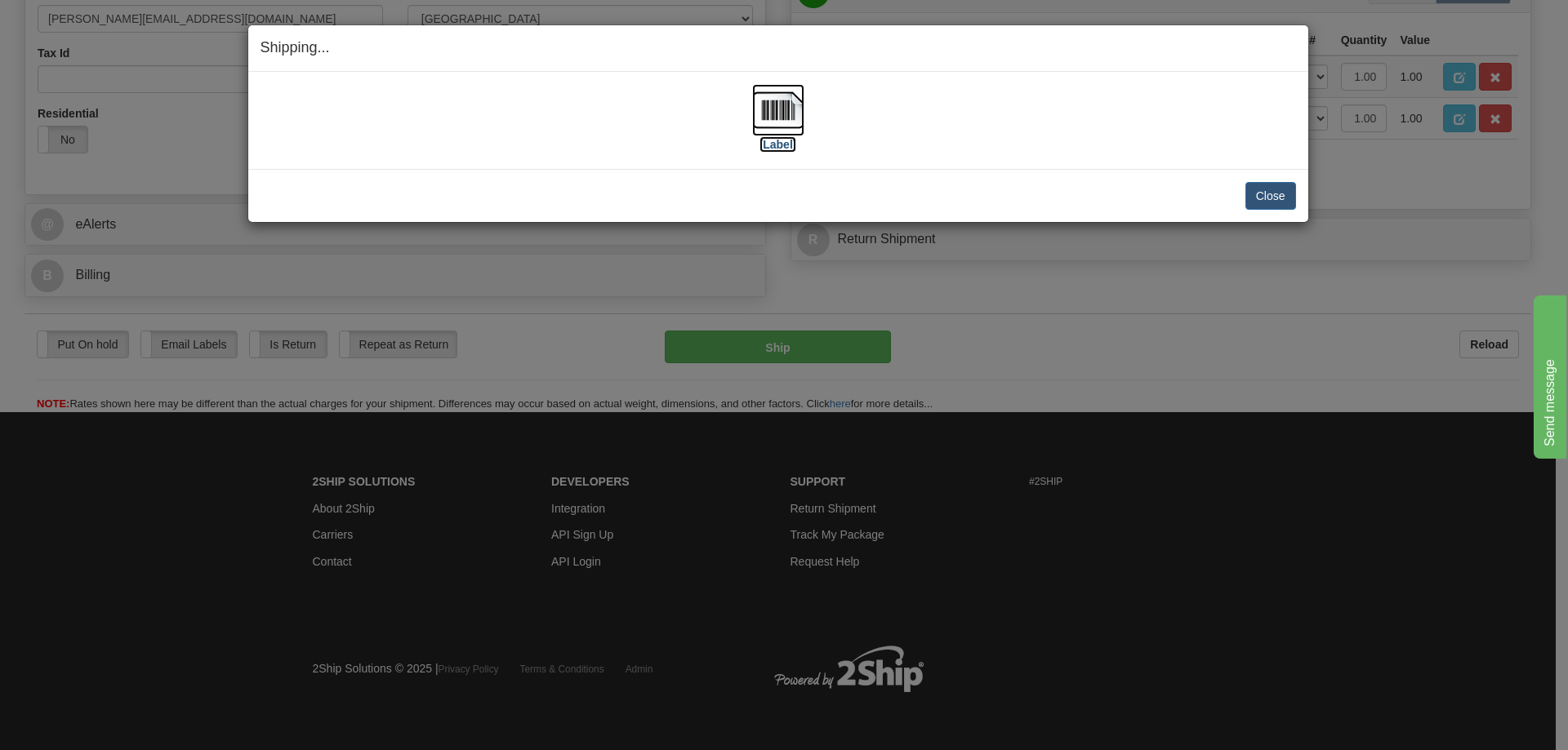
click at [772, 95] on img at bounding box center [778, 110] width 52 height 52
